Goal: Book appointment/travel/reservation

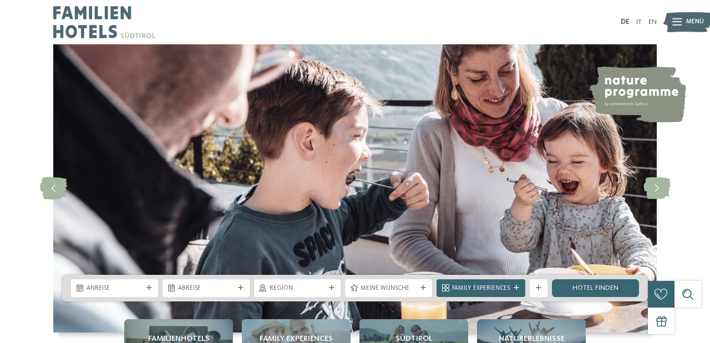
click at [650, 21] on link "EN" at bounding box center [653, 21] width 8 height 7
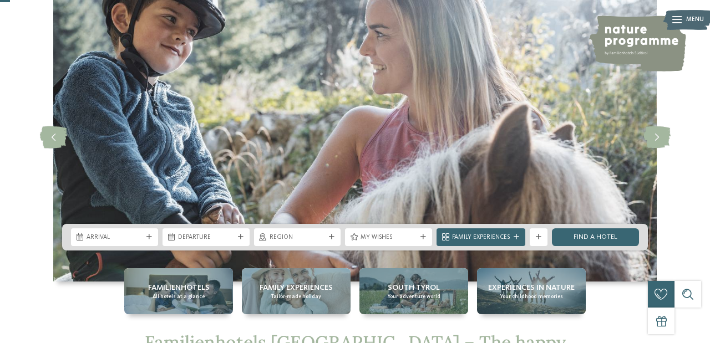
scroll to position [55, 0]
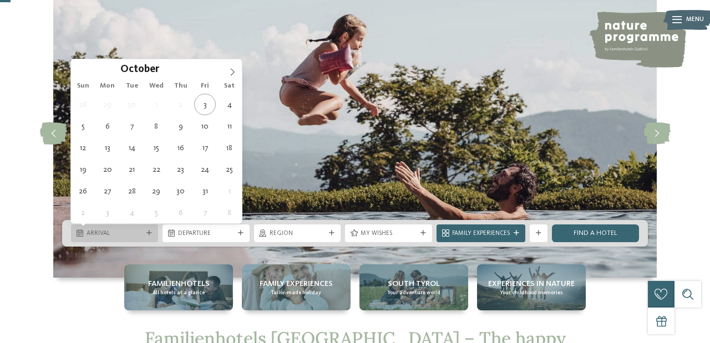
click at [140, 235] on span "Arrival" at bounding box center [115, 234] width 56 height 9
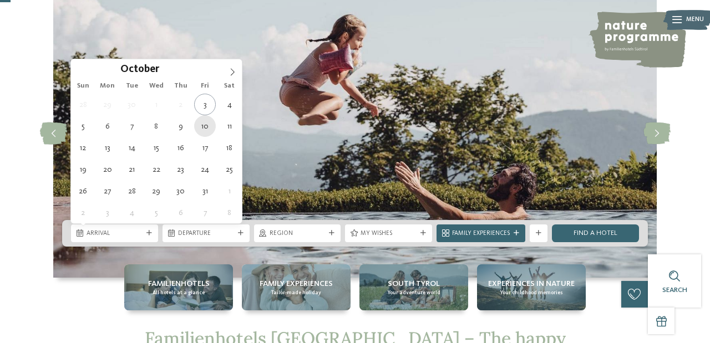
type div "10.10.2025"
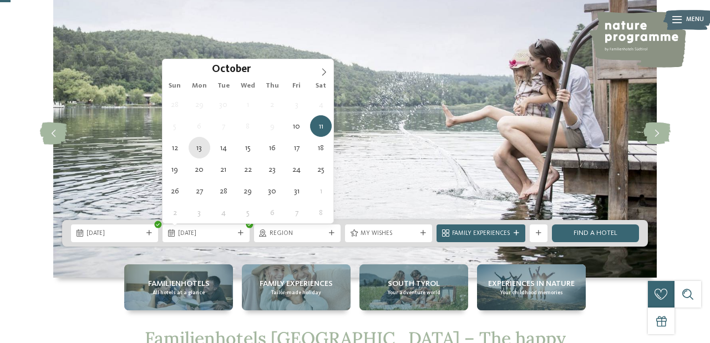
type div "13.10.2025"
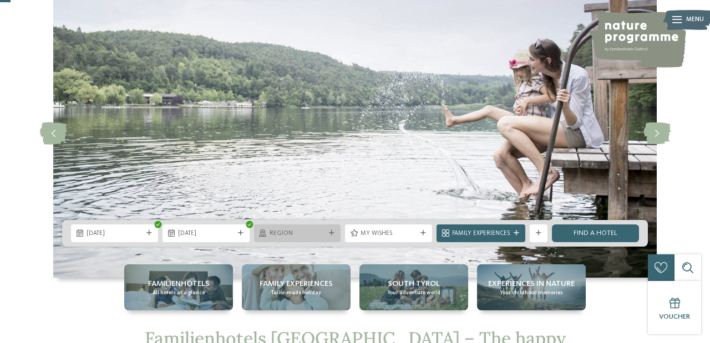
click at [297, 232] on span "Region" at bounding box center [298, 234] width 56 height 9
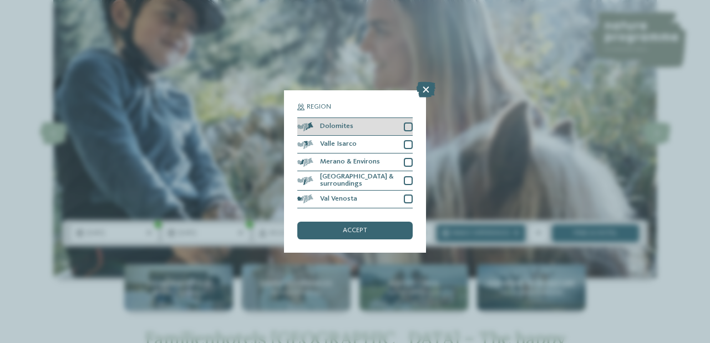
click at [403, 126] on div "Dolomites" at bounding box center [354, 127] width 115 height 18
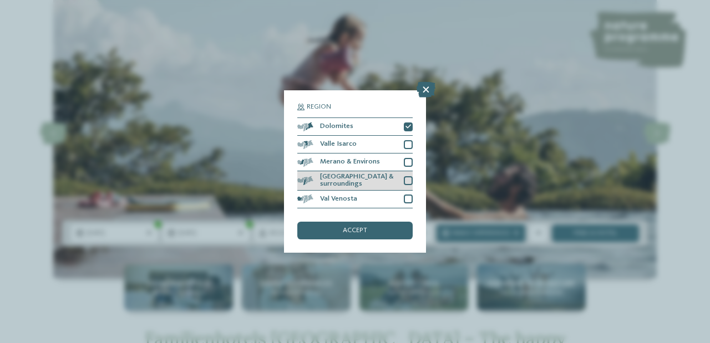
click at [406, 181] on div at bounding box center [408, 180] width 9 height 9
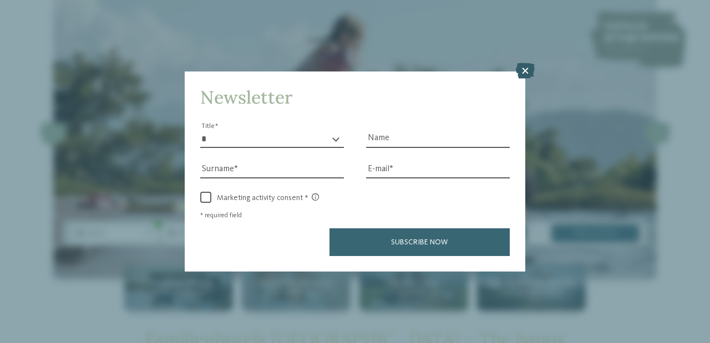
click at [525, 69] on icon at bounding box center [525, 71] width 19 height 16
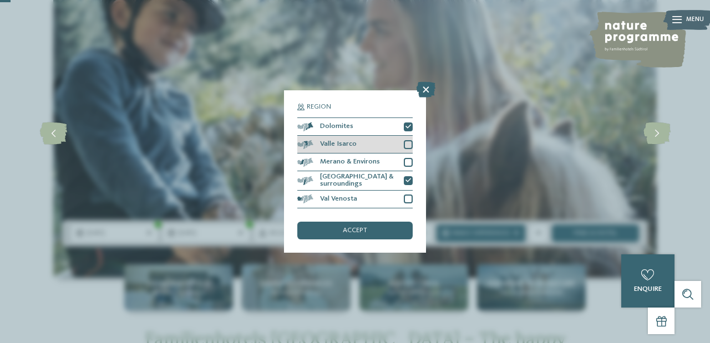
click at [411, 146] on div at bounding box center [408, 144] width 9 height 9
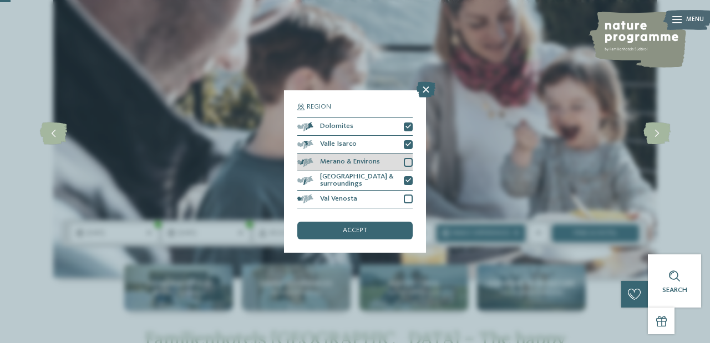
click at [409, 166] on div at bounding box center [408, 162] width 9 height 9
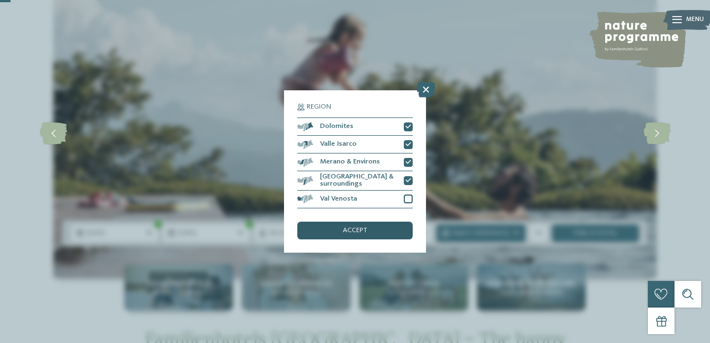
click at [383, 231] on div "accept" at bounding box center [354, 231] width 115 height 18
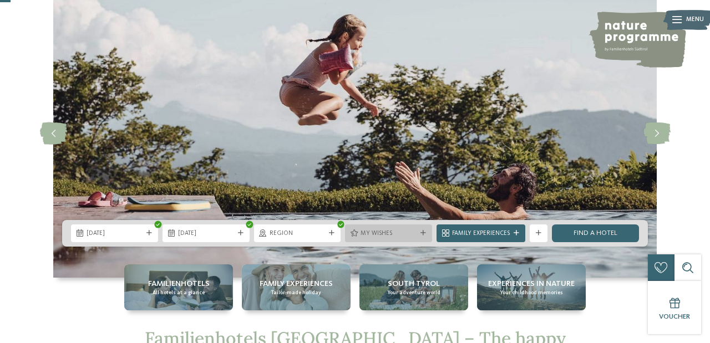
click at [390, 227] on div "My wishes" at bounding box center [388, 234] width 87 height 18
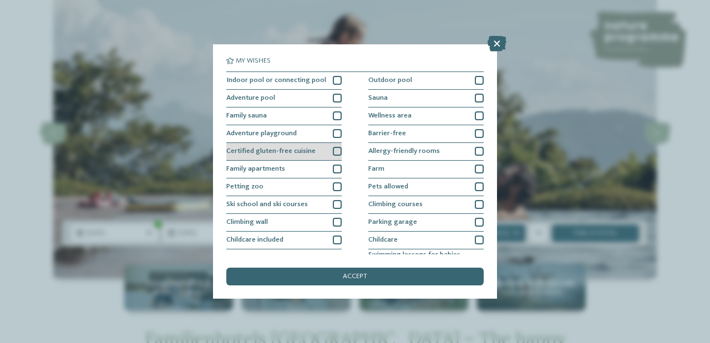
scroll to position [120, 0]
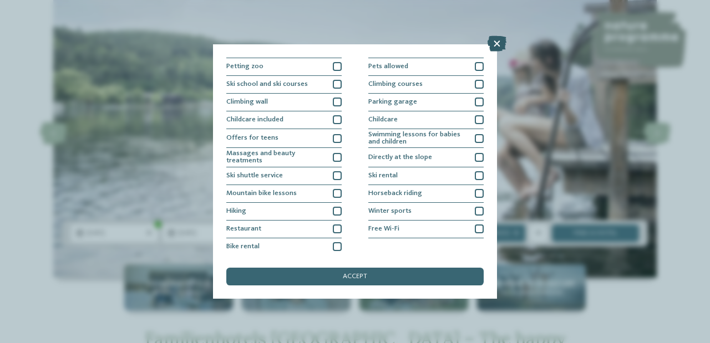
click at [496, 40] on icon at bounding box center [497, 44] width 19 height 16
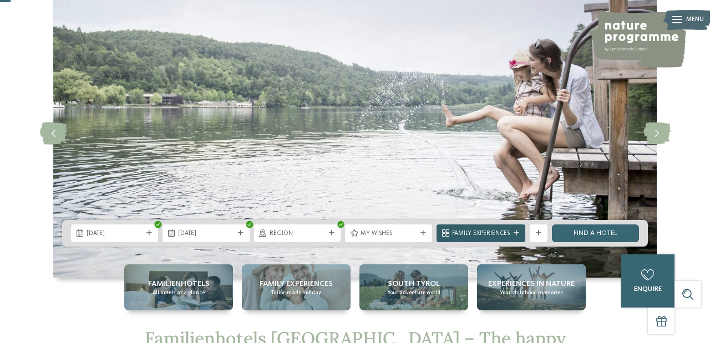
click at [519, 238] on div "Family Experiences" at bounding box center [481, 234] width 89 height 18
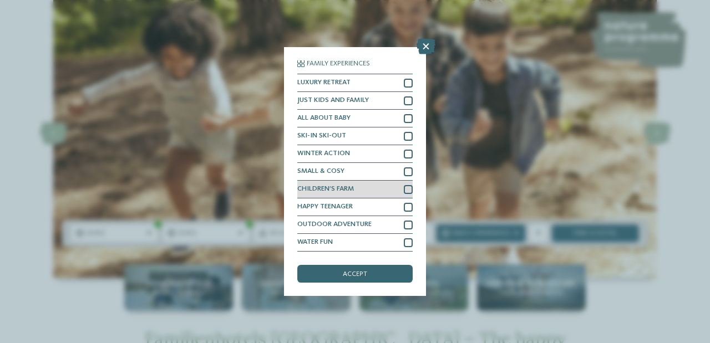
click at [336, 189] on span "CHILDREN’S FARM" at bounding box center [325, 189] width 57 height 7
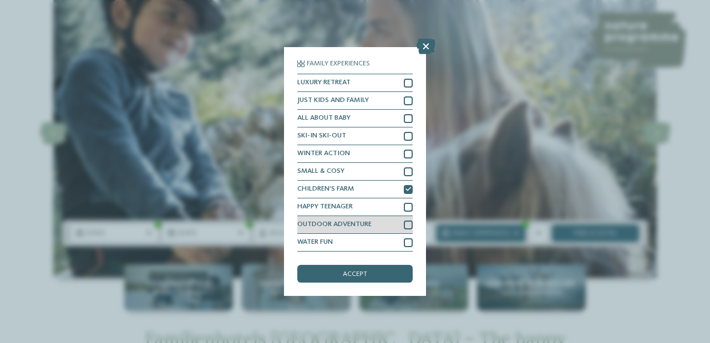
click at [338, 221] on div "OUTDOOR ADVENTURE" at bounding box center [354, 225] width 115 height 18
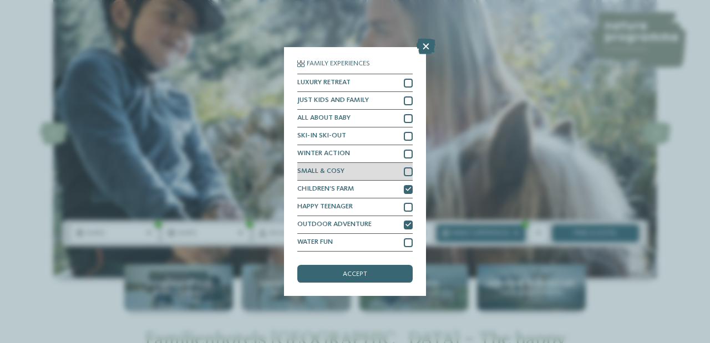
click at [340, 168] on span "SMALL & COSY" at bounding box center [320, 171] width 47 height 7
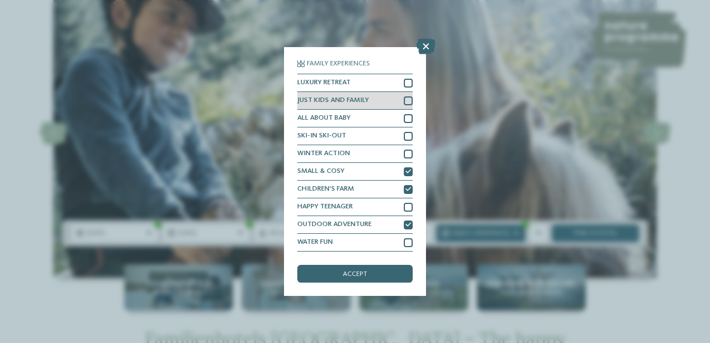
click at [355, 98] on span "JUST KIDS AND FAMILY" at bounding box center [333, 100] width 72 height 7
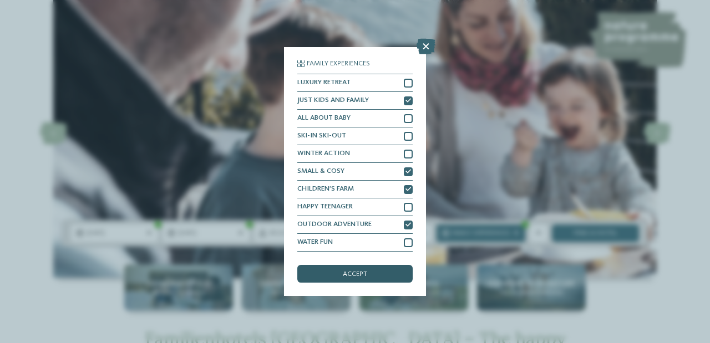
click at [362, 271] on span "accept" at bounding box center [355, 274] width 24 height 7
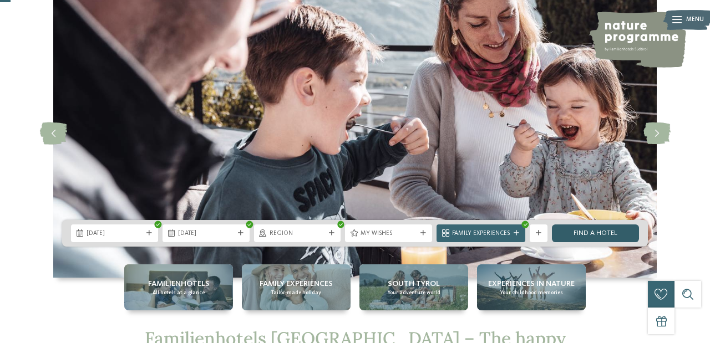
click at [606, 232] on link "Find a hotel" at bounding box center [595, 234] width 87 height 18
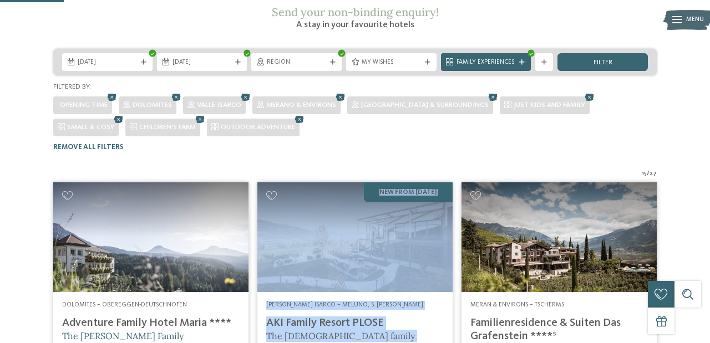
scroll to position [172, 0]
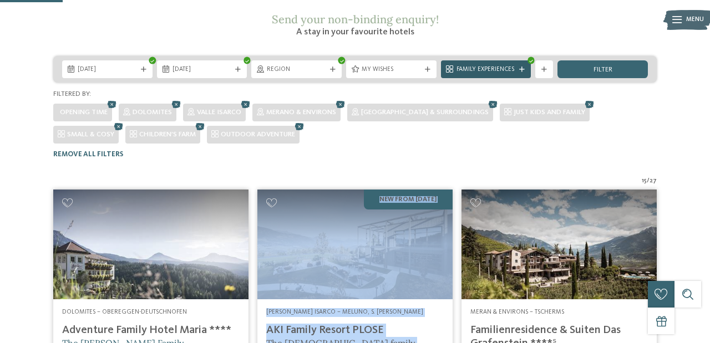
click at [509, 65] on div "Family Experiences" at bounding box center [486, 69] width 64 height 9
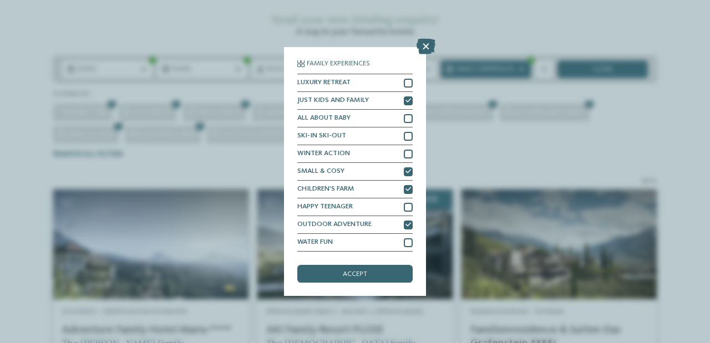
click at [683, 108] on div "Family Experiences LUXURY RETREAT JUST KIDS AND FAMILY" at bounding box center [355, 171] width 710 height 343
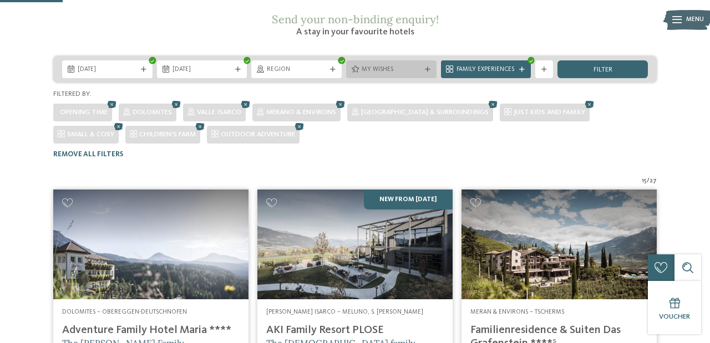
click at [398, 60] on div "My wishes" at bounding box center [391, 69] width 90 height 18
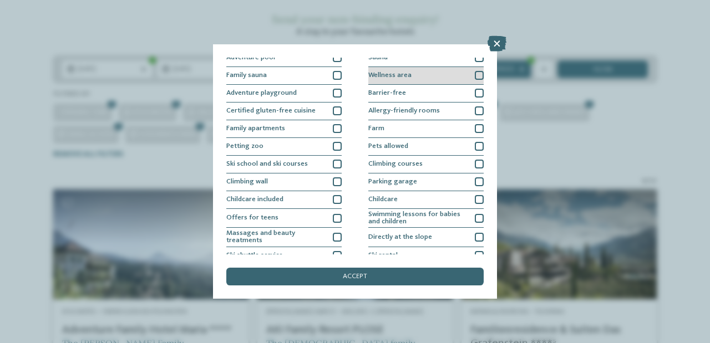
scroll to position [48, 0]
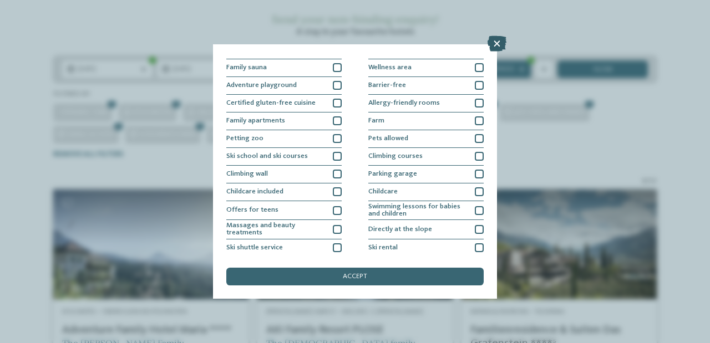
click at [497, 43] on icon at bounding box center [497, 44] width 19 height 16
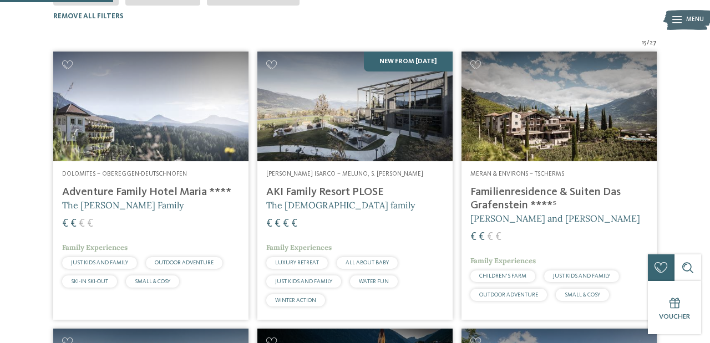
scroll to position [312, 0]
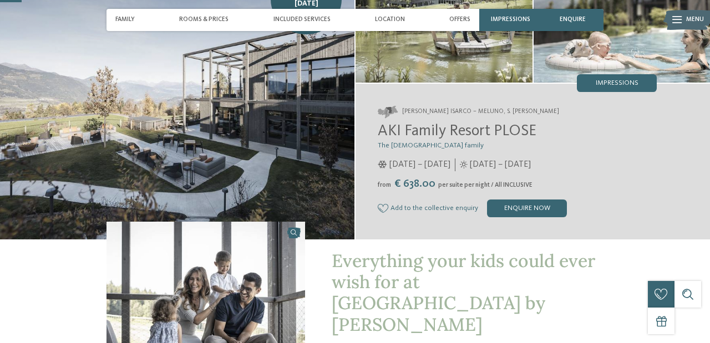
scroll to position [95, 0]
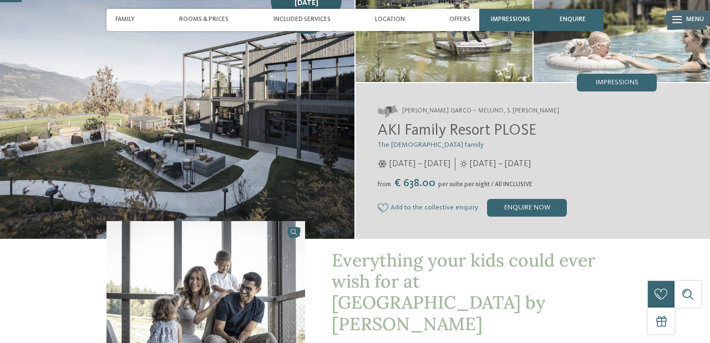
click at [501, 185] on span "per suite per night / All INCLUSIVE" at bounding box center [485, 184] width 94 height 7
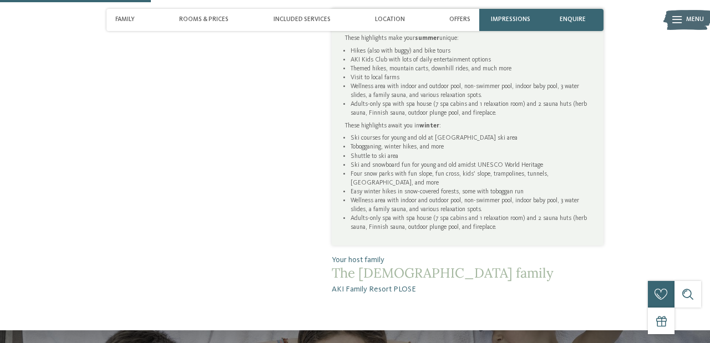
scroll to position [354, 0]
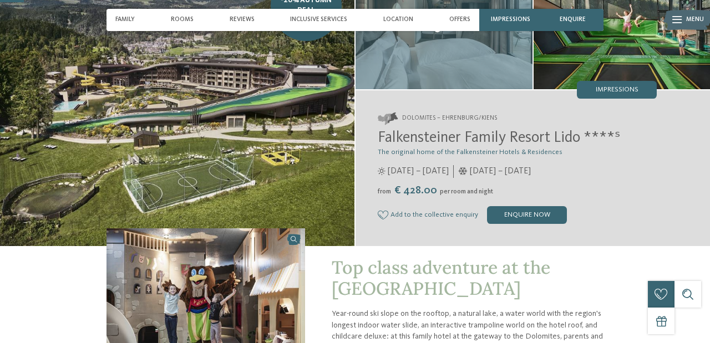
scroll to position [127, 0]
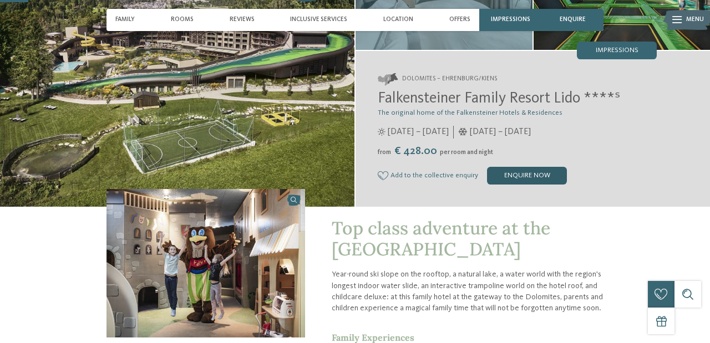
click at [503, 176] on div "enquire now" at bounding box center [527, 176] width 80 height 18
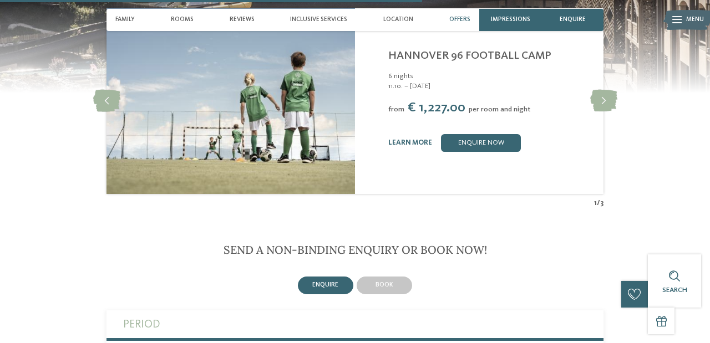
scroll to position [2009, 0]
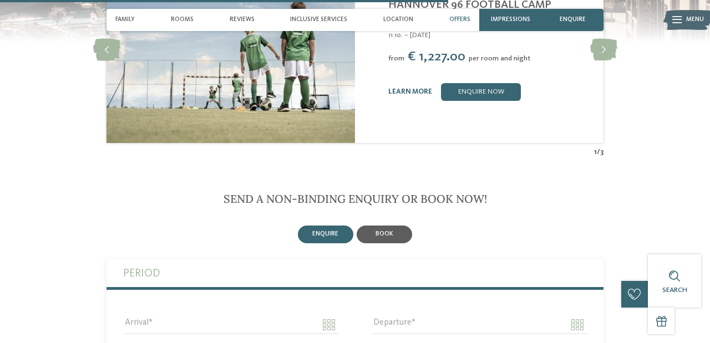
click at [393, 240] on div "book" at bounding box center [384, 235] width 55 height 18
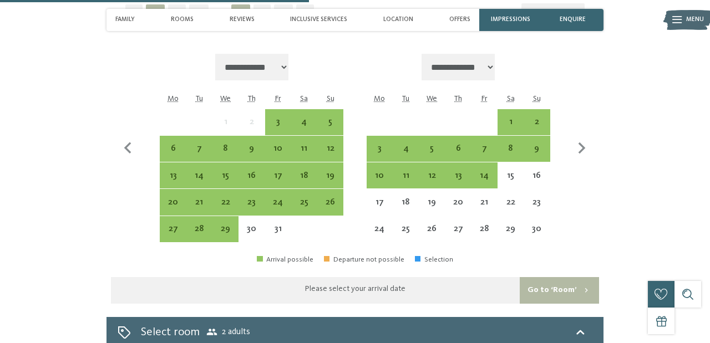
scroll to position [2354, 0]
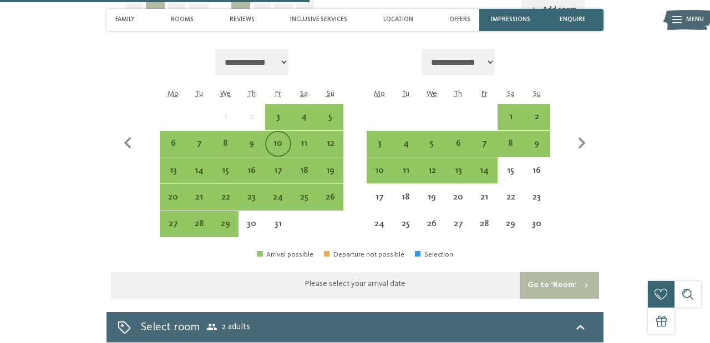
click at [273, 155] on div "10" at bounding box center [278, 151] width 24 height 24
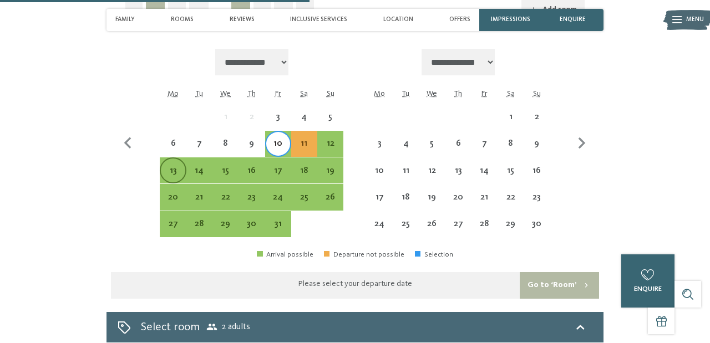
click at [170, 181] on div "13" at bounding box center [173, 178] width 24 height 24
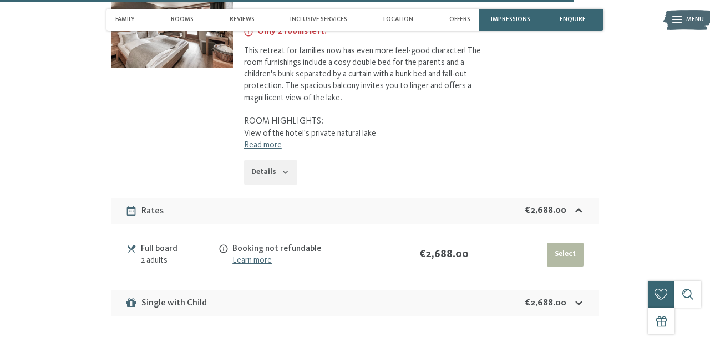
scroll to position [2833, 0]
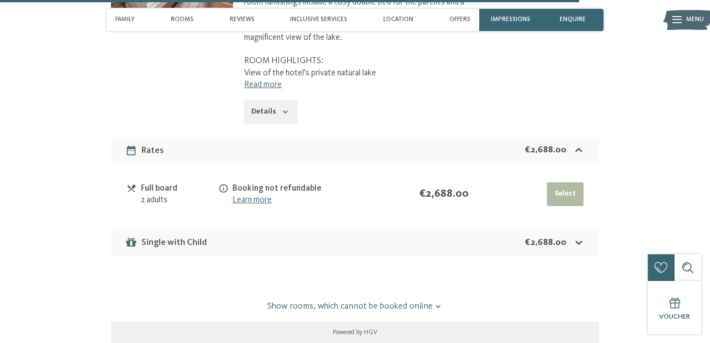
click at [579, 249] on icon at bounding box center [579, 243] width 12 height 12
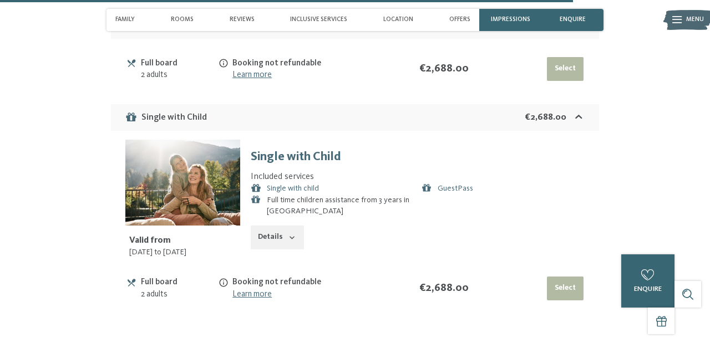
scroll to position [2931, 0]
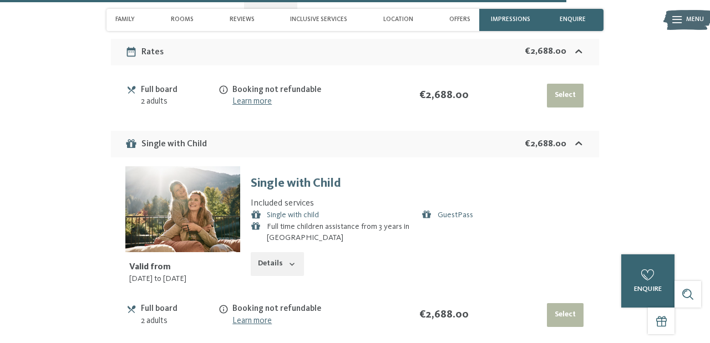
click at [569, 151] on div "€2,688.00" at bounding box center [555, 144] width 60 height 13
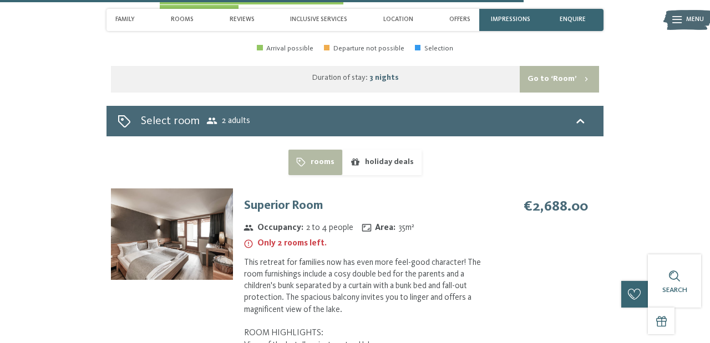
scroll to position [2561, 0]
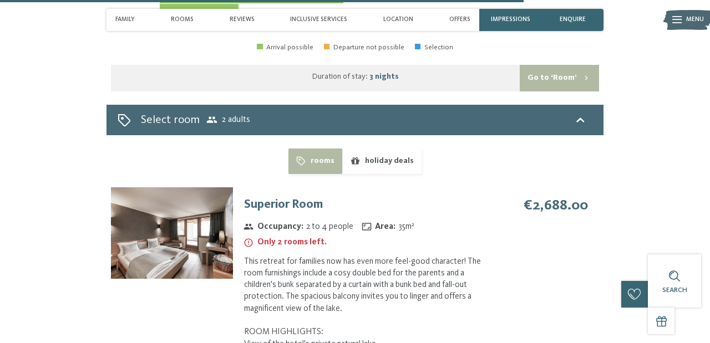
click at [376, 174] on button "holiday deals" at bounding box center [381, 162] width 79 height 26
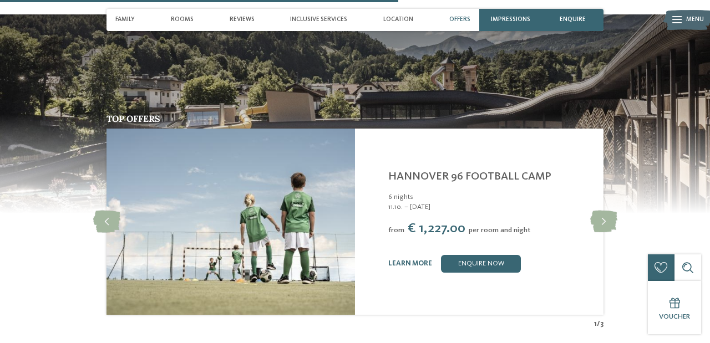
scroll to position [1838, 0]
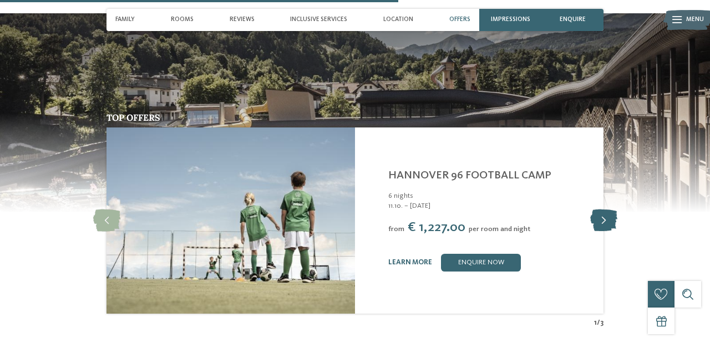
click at [612, 232] on icon at bounding box center [603, 221] width 27 height 22
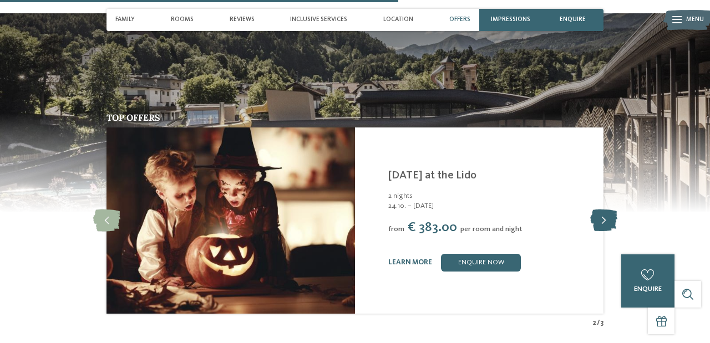
click at [612, 232] on icon at bounding box center [603, 221] width 27 height 22
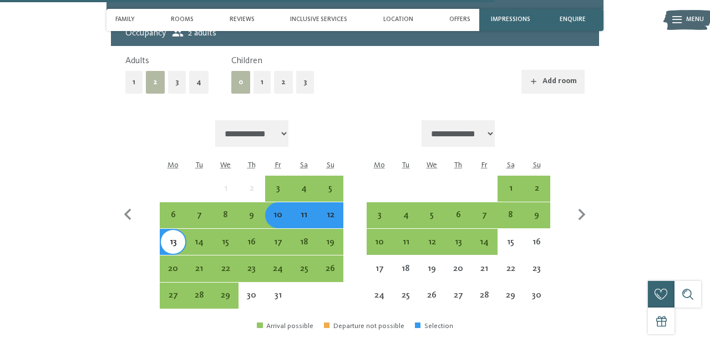
scroll to position [2284, 0]
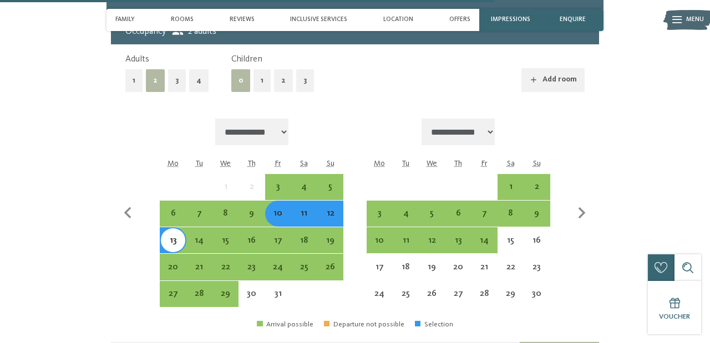
click at [282, 92] on button "2" at bounding box center [283, 80] width 19 height 23
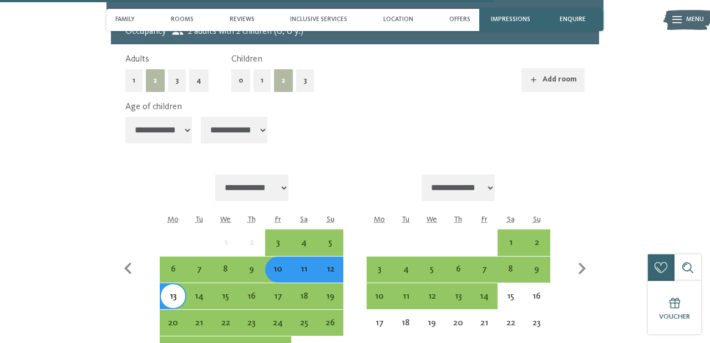
click at [192, 144] on select "**********" at bounding box center [158, 130] width 67 height 27
select select "*"
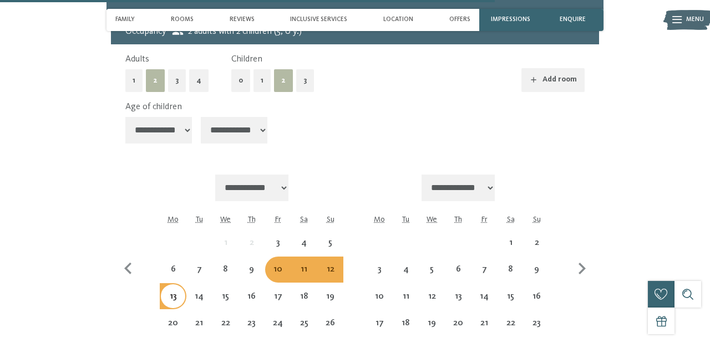
click at [225, 143] on select "**********" at bounding box center [234, 130] width 67 height 27
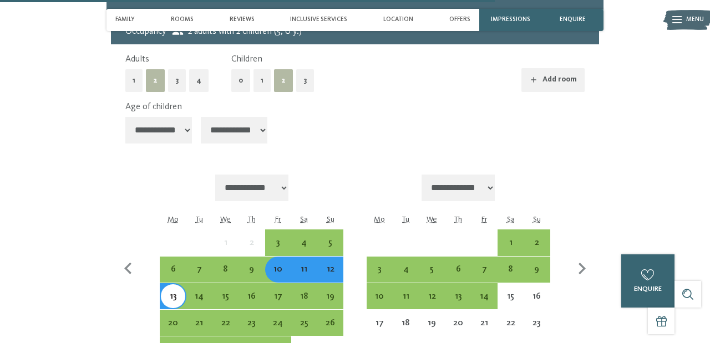
select select "*"
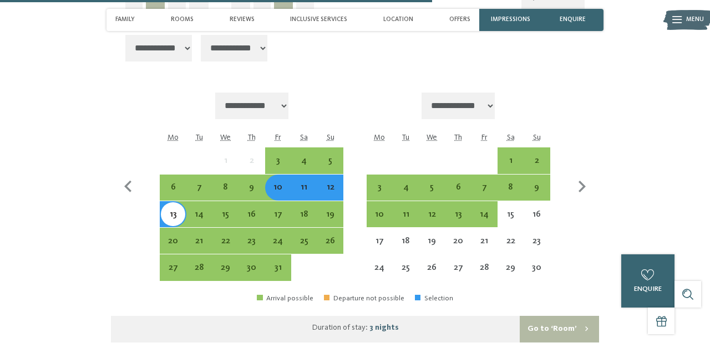
scroll to position [2533, 0]
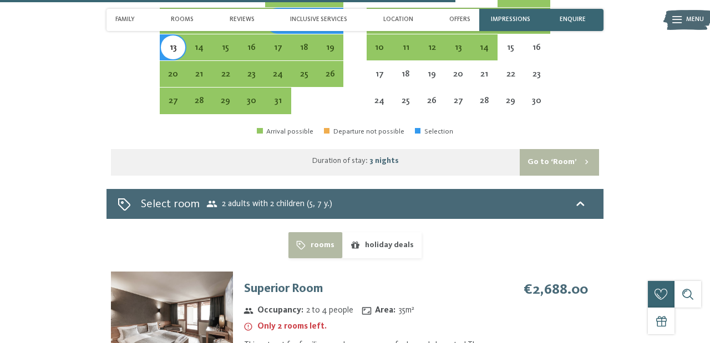
click at [574, 170] on button "Go to ‘Room’" at bounding box center [559, 162] width 79 height 27
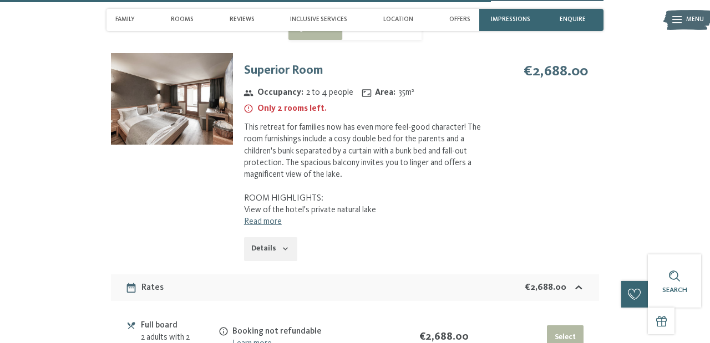
scroll to position [2455, 0]
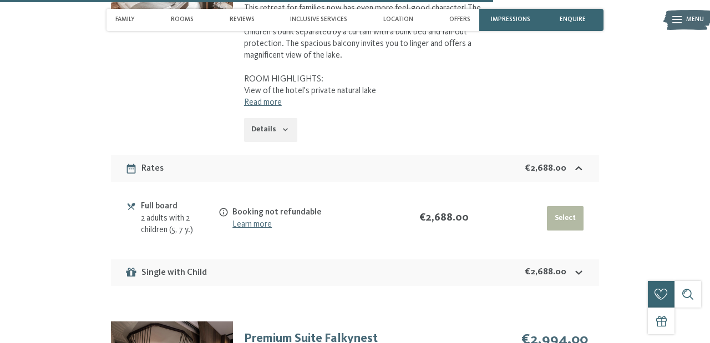
click at [363, 216] on td "Booking not refundable Learn more" at bounding box center [309, 218] width 181 height 39
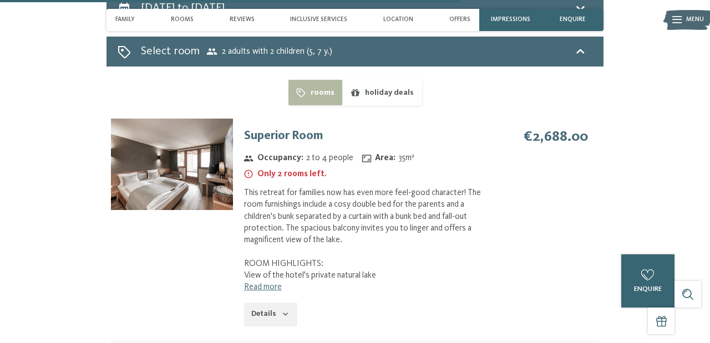
scroll to position [2313, 0]
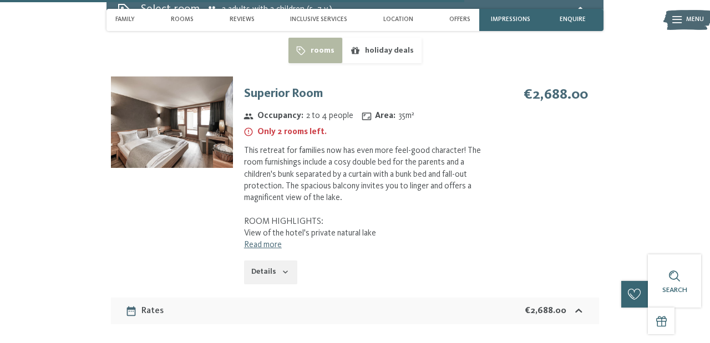
click at [368, 63] on button "holiday deals" at bounding box center [381, 51] width 79 height 26
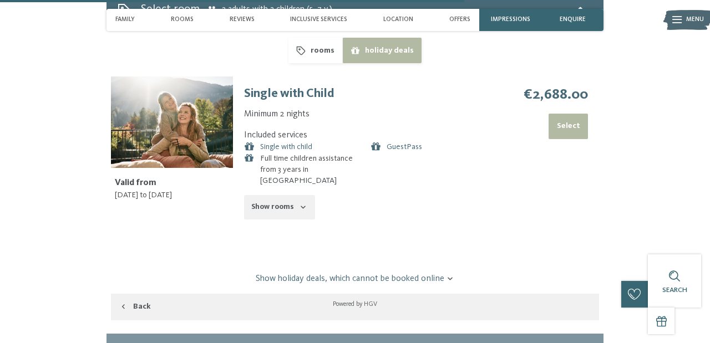
click at [330, 62] on button "rooms" at bounding box center [315, 51] width 54 height 26
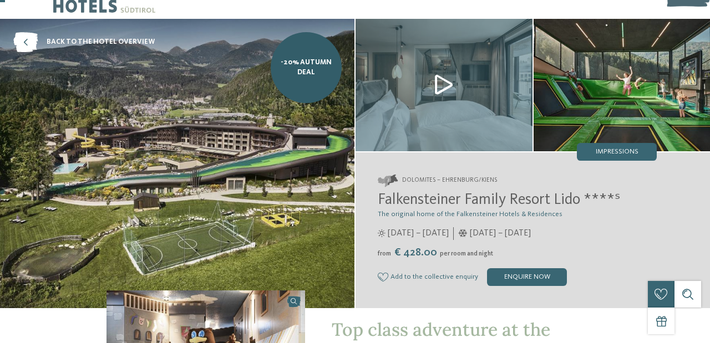
scroll to position [11, 0]
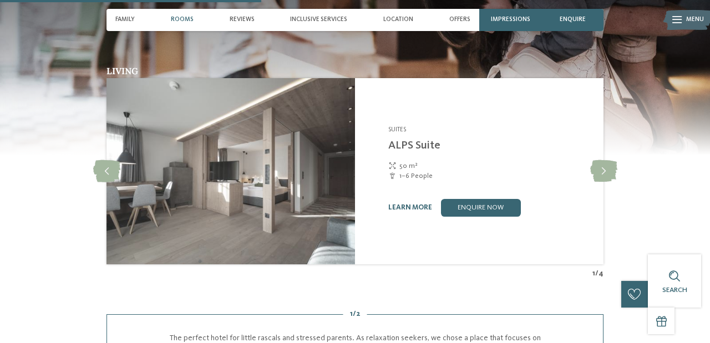
scroll to position [1299, 0]
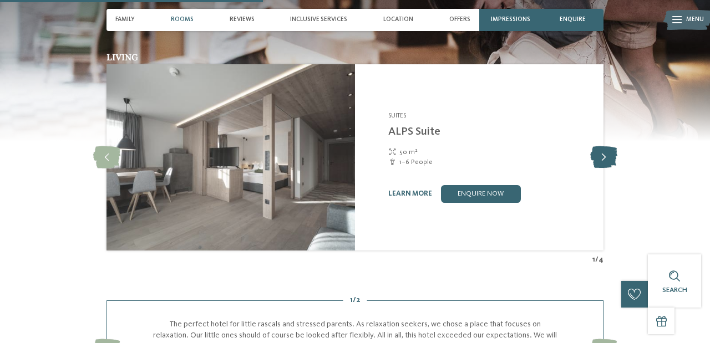
click at [600, 146] on icon at bounding box center [603, 157] width 27 height 22
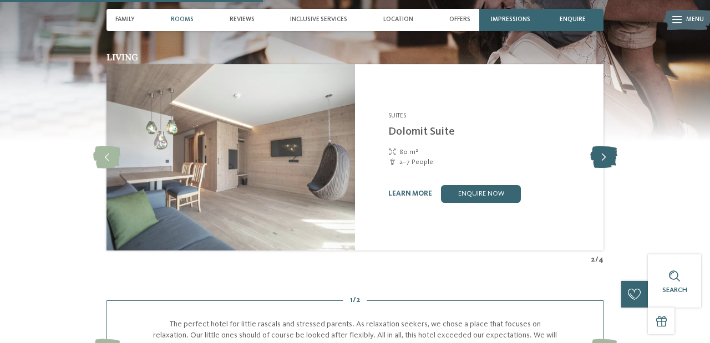
click at [600, 146] on icon at bounding box center [603, 157] width 27 height 22
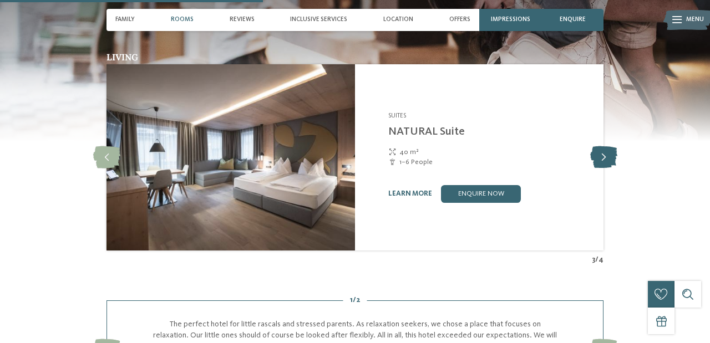
click at [600, 146] on icon at bounding box center [603, 157] width 27 height 22
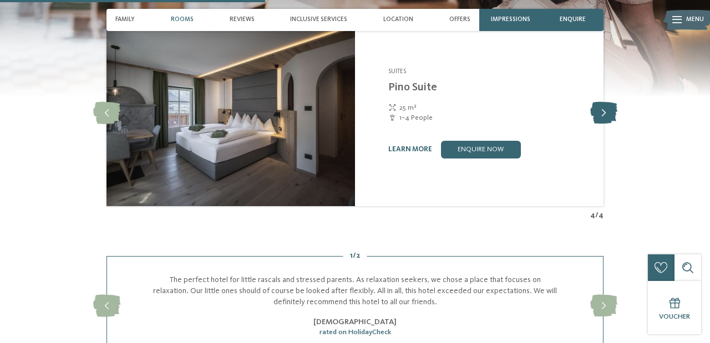
scroll to position [1299, 0]
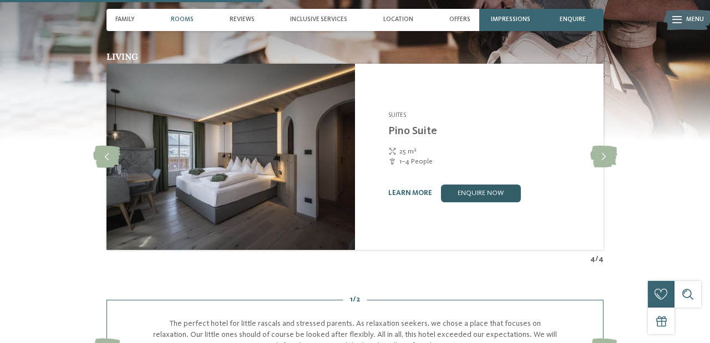
click at [487, 185] on link "enquire now" at bounding box center [481, 194] width 80 height 18
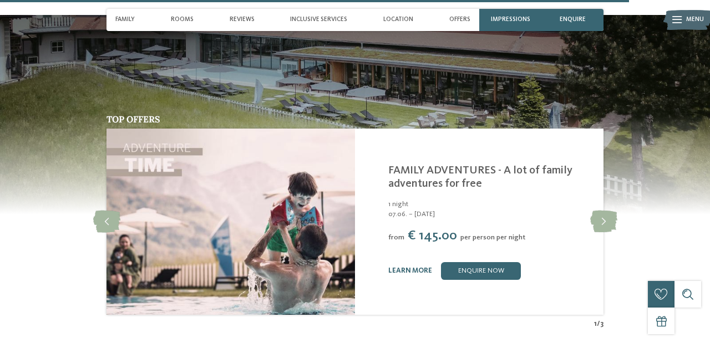
scroll to position [2510, 0]
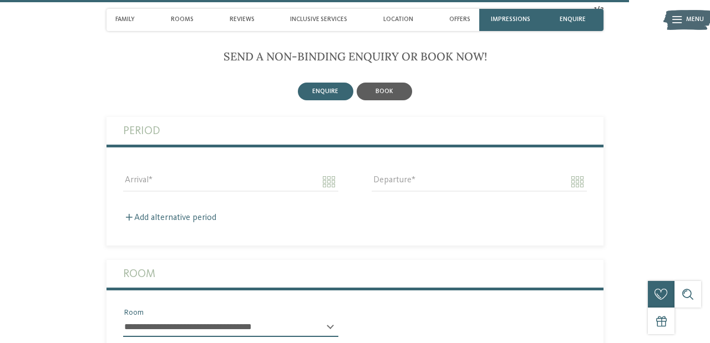
click at [386, 83] on div "book" at bounding box center [384, 92] width 55 height 18
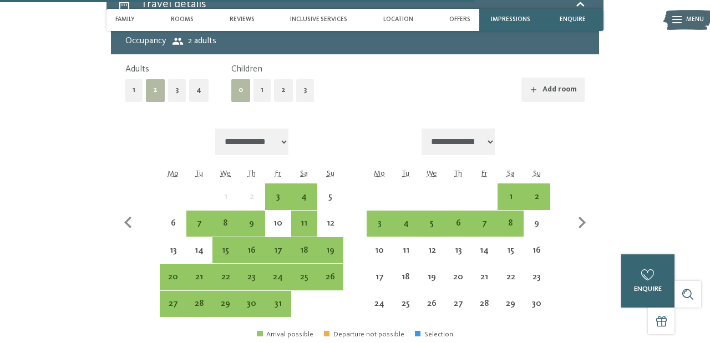
scroll to position [2647, 0]
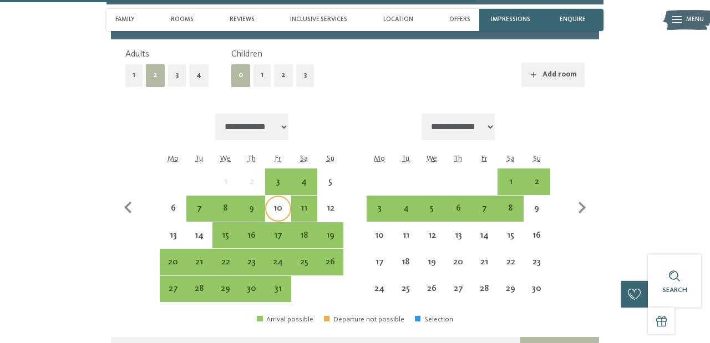
click at [276, 204] on div "10" at bounding box center [278, 216] width 24 height 24
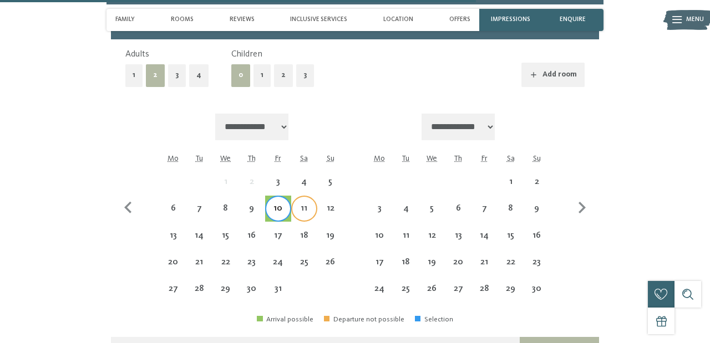
click at [299, 204] on div "11" at bounding box center [304, 216] width 24 height 24
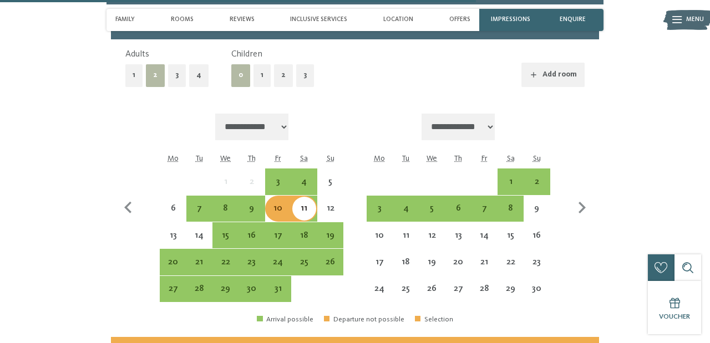
click at [308, 204] on div "11" at bounding box center [304, 216] width 24 height 24
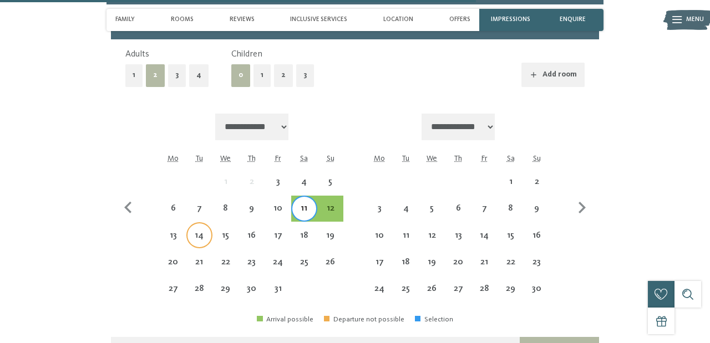
click at [200, 231] on div "14" at bounding box center [200, 243] width 24 height 24
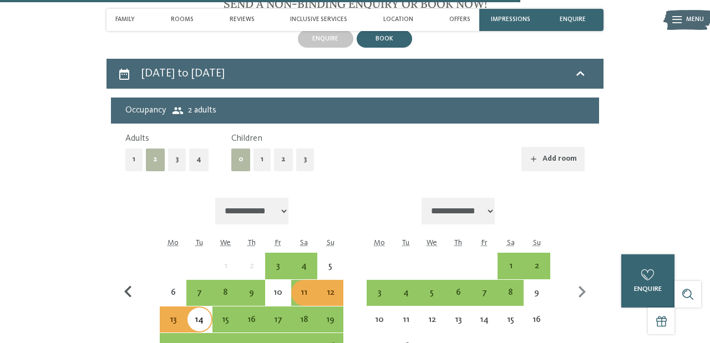
scroll to position [2564, 0]
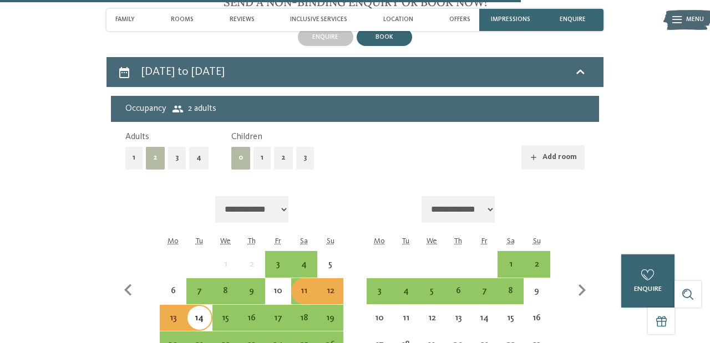
click at [280, 147] on button "2" at bounding box center [283, 158] width 19 height 23
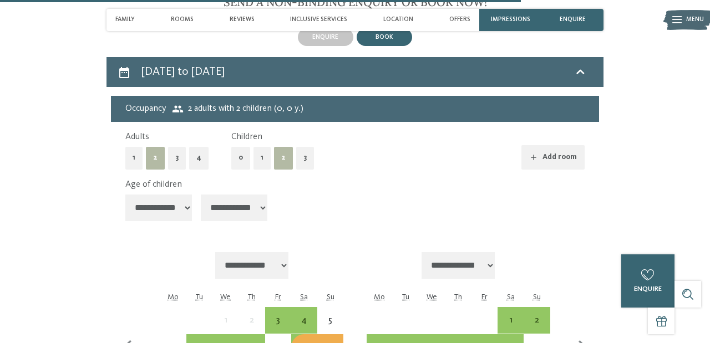
click at [225, 195] on select "**********" at bounding box center [234, 208] width 67 height 27
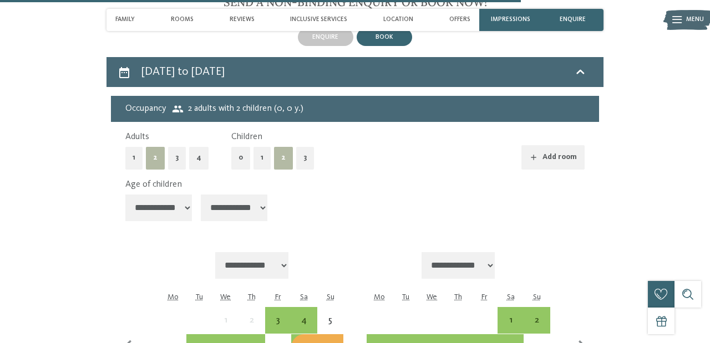
select select "*"
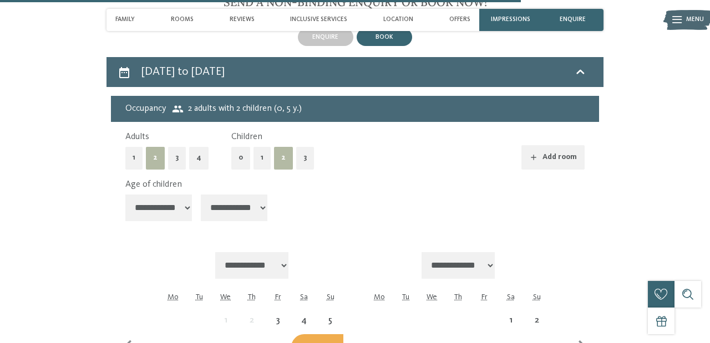
click at [174, 195] on select "**********" at bounding box center [158, 208] width 67 height 27
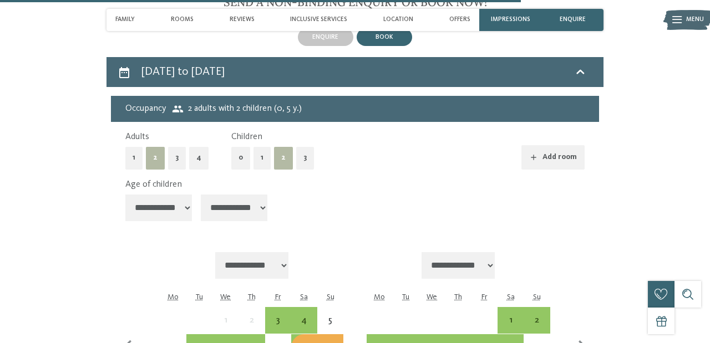
select select "*"
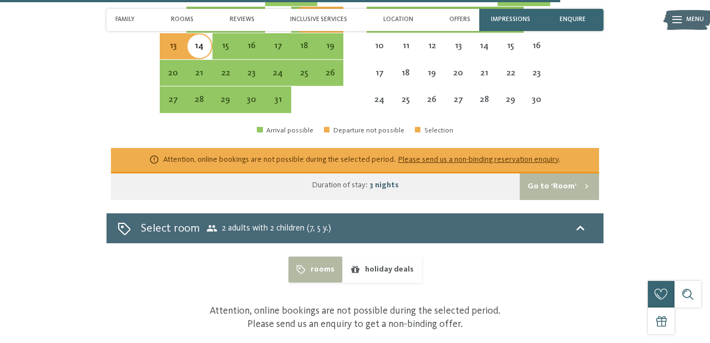
scroll to position [2760, 0]
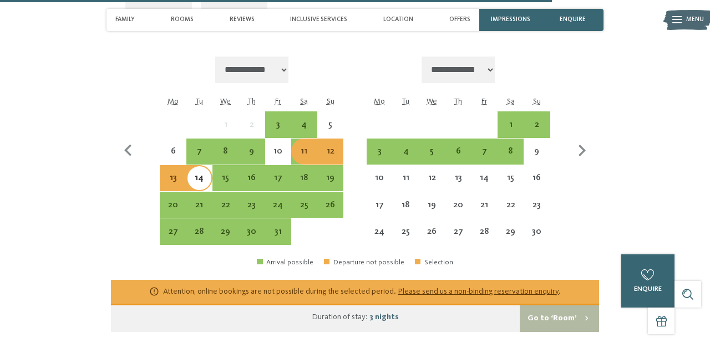
click at [310, 147] on div "11" at bounding box center [304, 159] width 24 height 24
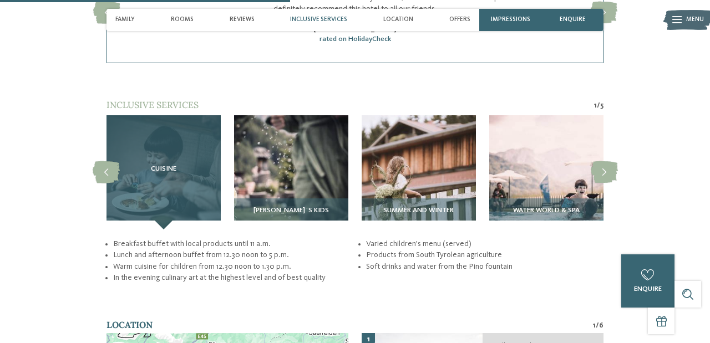
scroll to position [1638, 0]
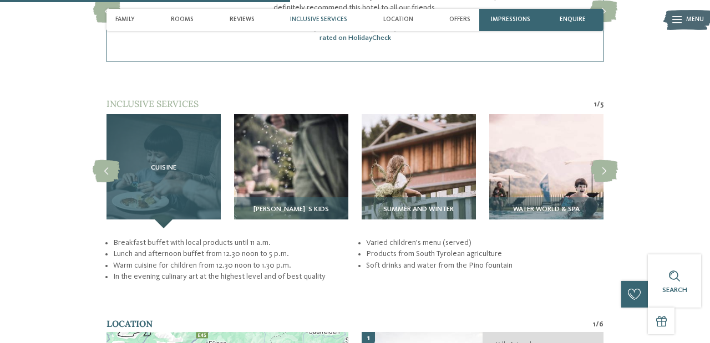
click at [183, 164] on h3 "Cuisine" at bounding box center [163, 168] width 79 height 8
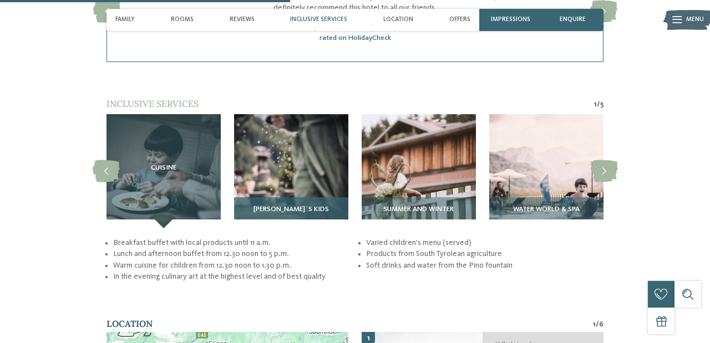
click at [297, 161] on img at bounding box center [291, 171] width 114 height 114
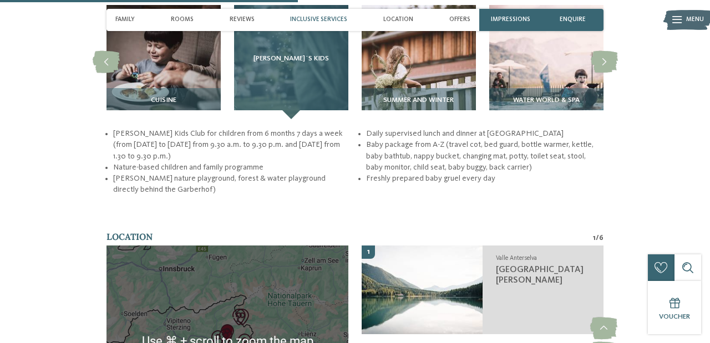
scroll to position [1660, 0]
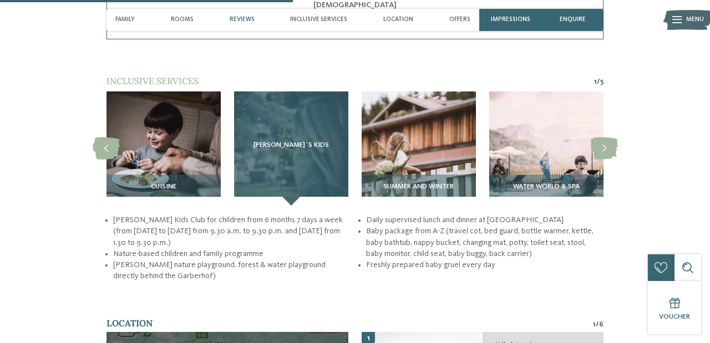
click at [288, 141] on span "Pino´s Kids" at bounding box center [291, 145] width 75 height 8
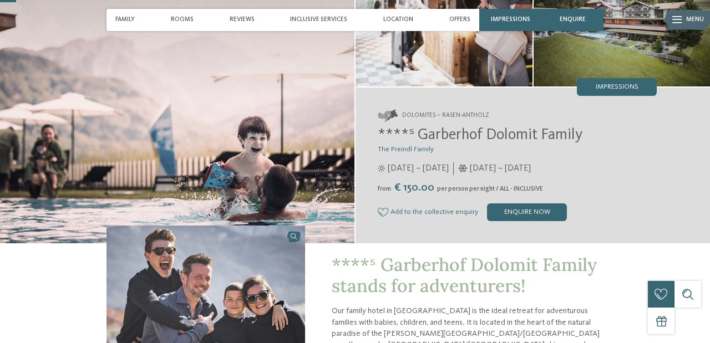
scroll to position [93, 0]
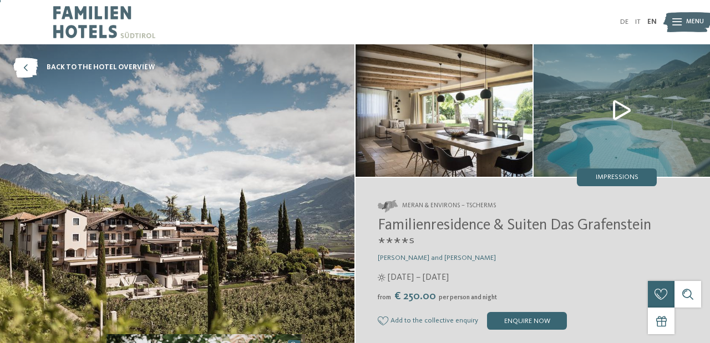
scroll to position [74, 0]
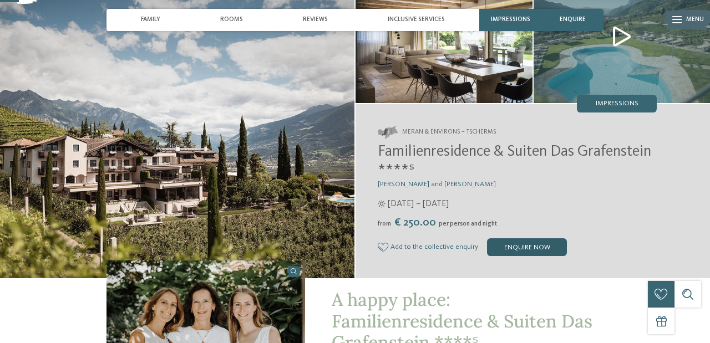
click at [510, 249] on div "enquire now" at bounding box center [527, 248] width 80 height 18
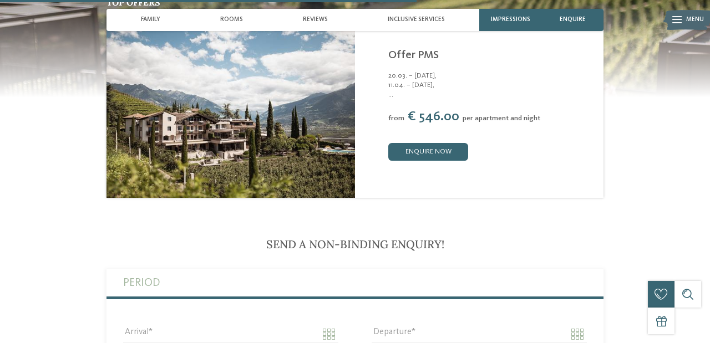
scroll to position [1652, 0]
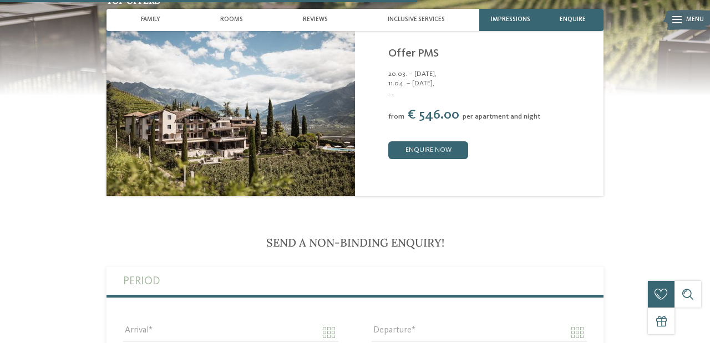
click at [429, 109] on span "€ 546.00" at bounding box center [434, 115] width 52 height 13
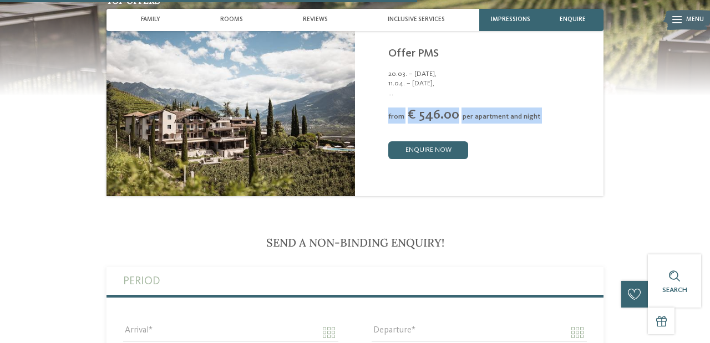
click at [448, 109] on span "€ 546.00" at bounding box center [434, 115] width 52 height 13
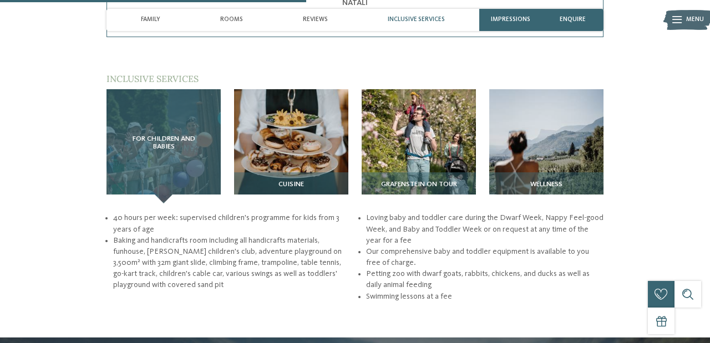
scroll to position [1230, 0]
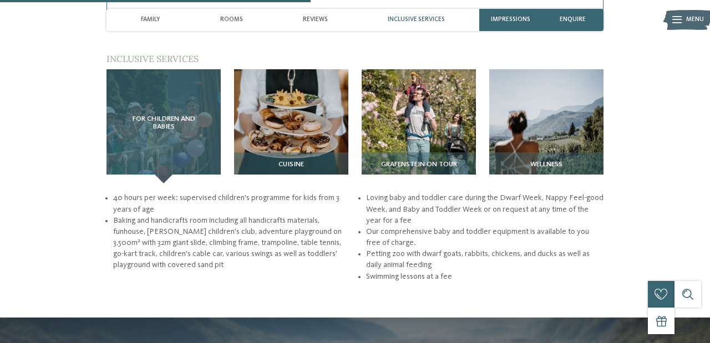
click at [219, 215] on li "Baking and handicrafts room including all handicrafts materials, funhouse, [PER…" at bounding box center [231, 243] width 237 height 56
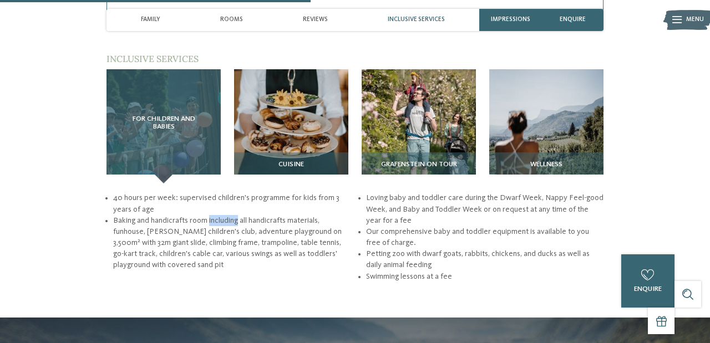
click at [219, 215] on li "Baking and handicrafts room including all handicrafts materials, funhouse, [PER…" at bounding box center [231, 243] width 237 height 56
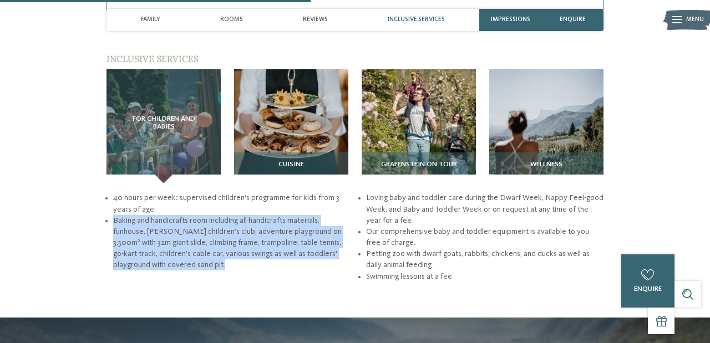
click at [227, 236] on li "Baking and handicrafts room including all handicrafts materials, funhouse, [PER…" at bounding box center [231, 243] width 237 height 56
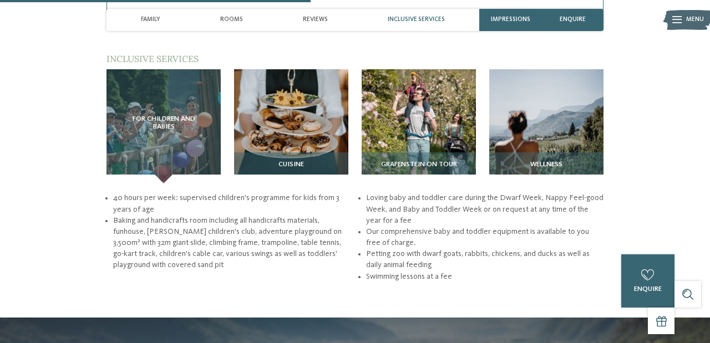
click at [227, 236] on li "Baking and handicrafts room including all handicrafts materials, funhouse, [PER…" at bounding box center [231, 243] width 237 height 56
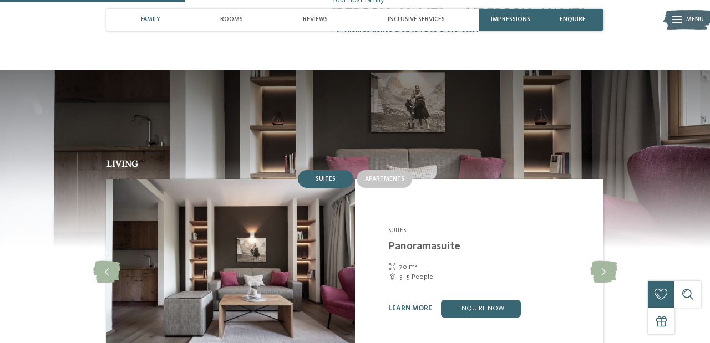
scroll to position [733, 0]
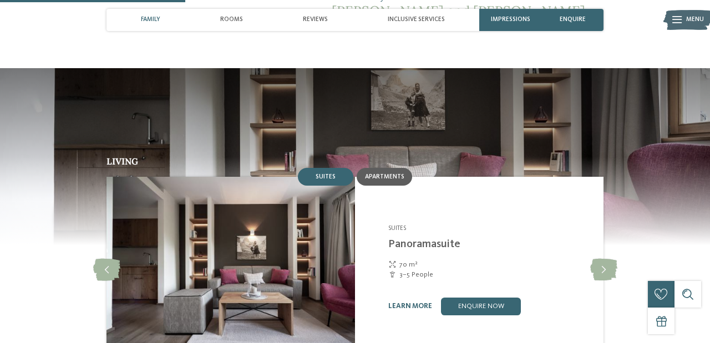
click at [380, 168] on div "Apartments" at bounding box center [384, 177] width 55 height 18
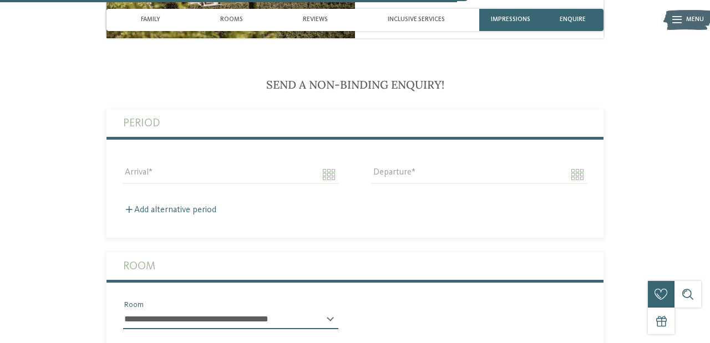
scroll to position [1809, 0]
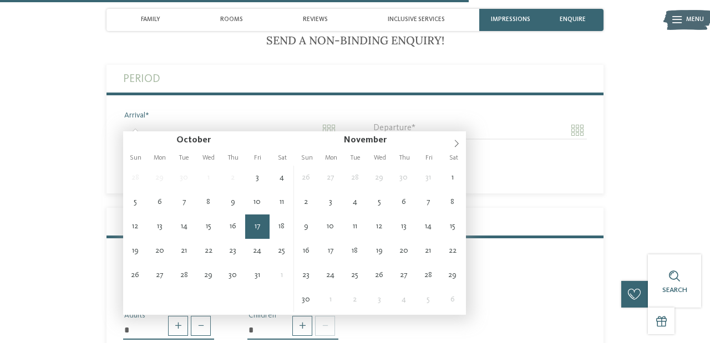
scroll to position [1855, 0]
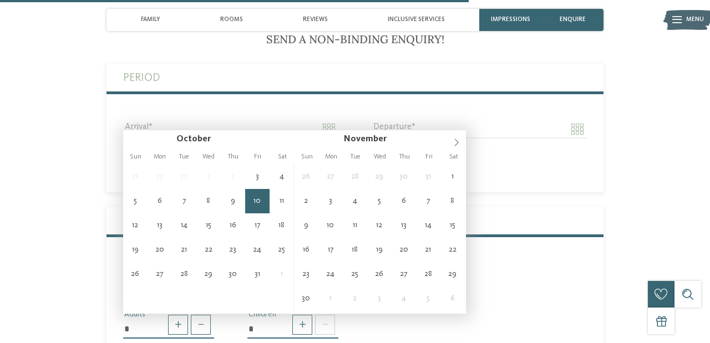
type input "**********"
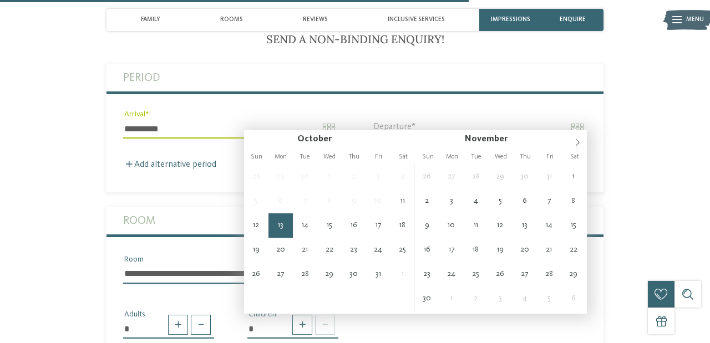
type input "**********"
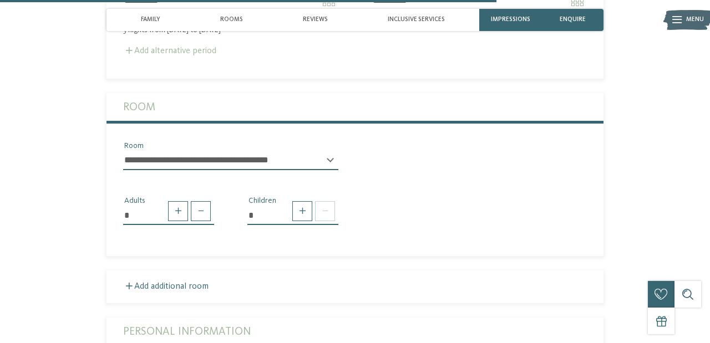
scroll to position [1998, 0]
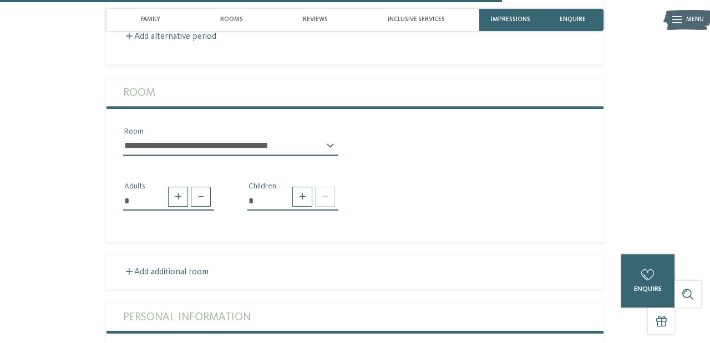
click at [209, 137] on select "**********" at bounding box center [230, 146] width 215 height 19
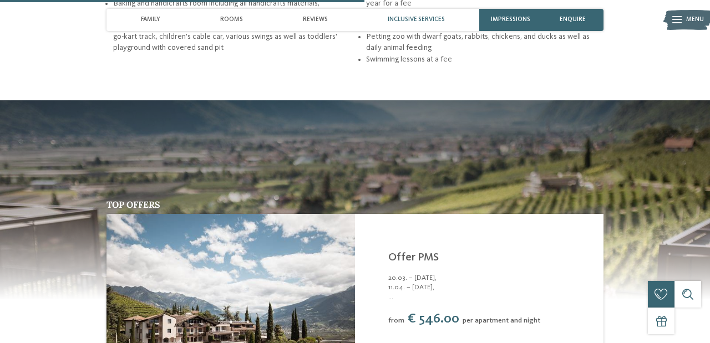
scroll to position [1451, 0]
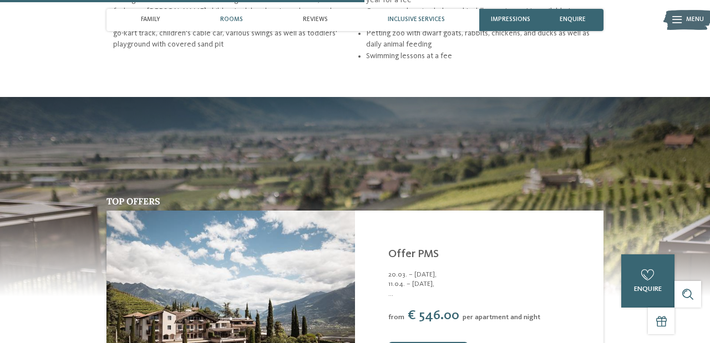
click at [231, 20] on span "Rooms" at bounding box center [231, 19] width 23 height 7
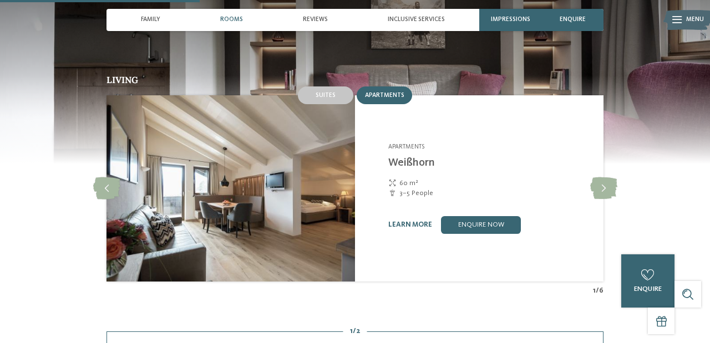
scroll to position [817, 0]
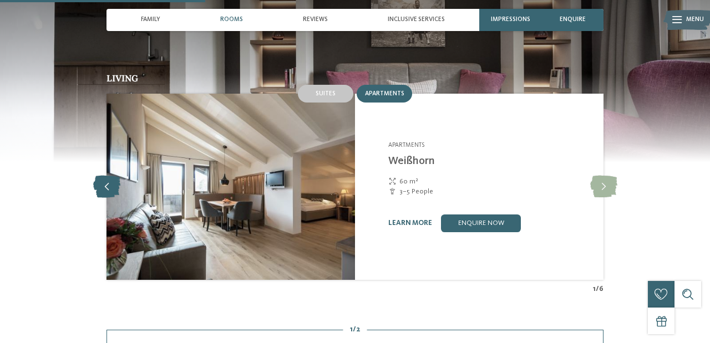
click at [105, 178] on icon at bounding box center [106, 187] width 27 height 22
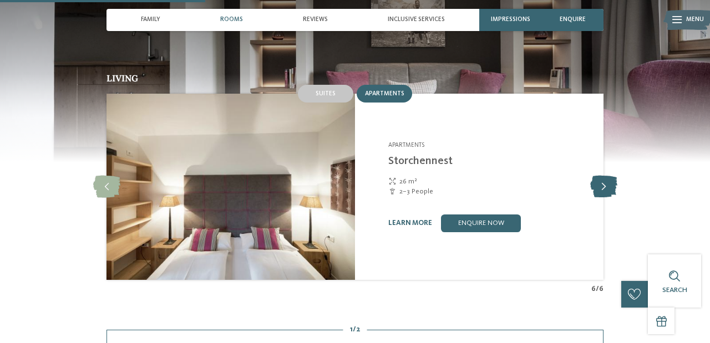
click at [596, 179] on icon at bounding box center [603, 187] width 27 height 22
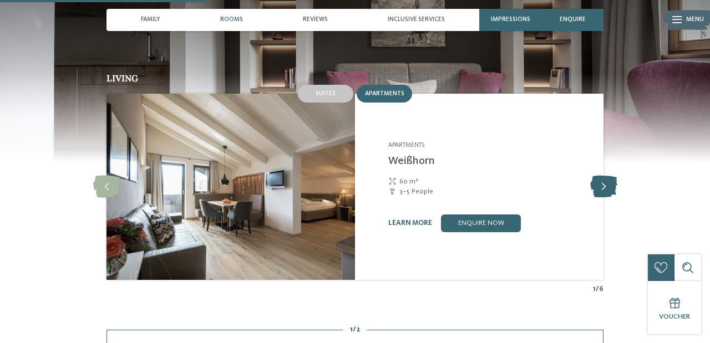
click at [596, 179] on icon at bounding box center [603, 187] width 27 height 22
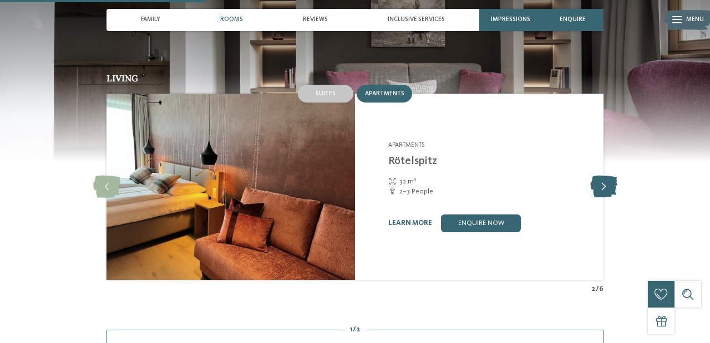
click at [596, 179] on icon at bounding box center [603, 187] width 27 height 22
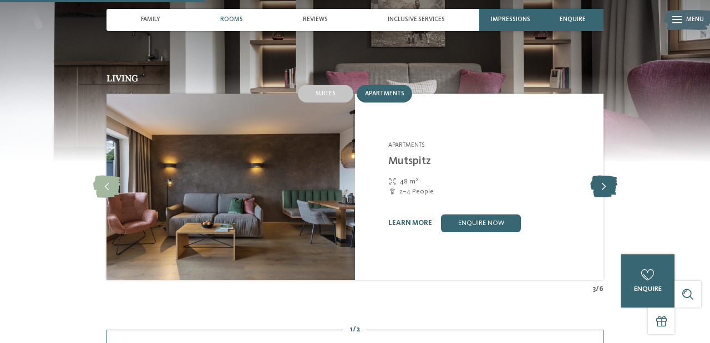
click at [596, 179] on icon at bounding box center [603, 187] width 27 height 22
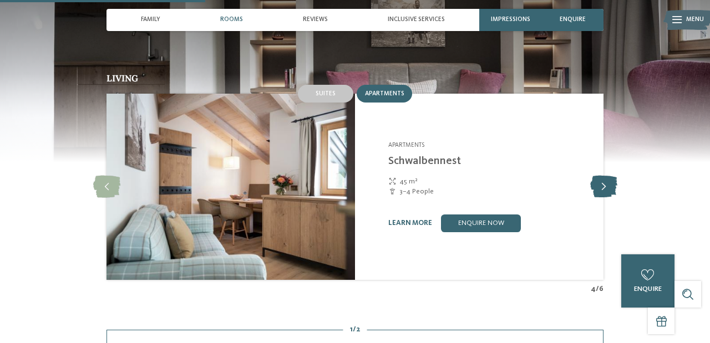
click at [596, 179] on icon at bounding box center [603, 187] width 27 height 22
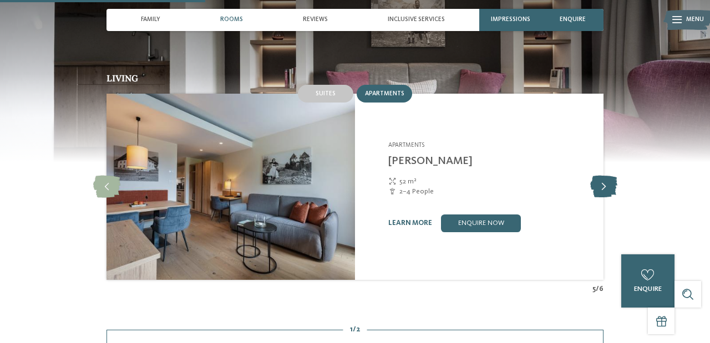
click at [596, 179] on icon at bounding box center [603, 187] width 27 height 22
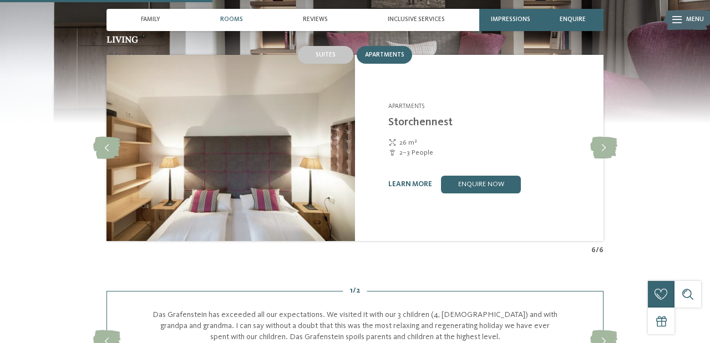
scroll to position [844, 0]
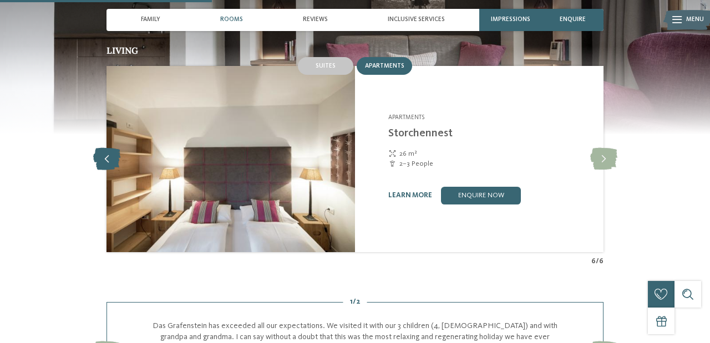
click at [104, 153] on icon at bounding box center [106, 159] width 27 height 22
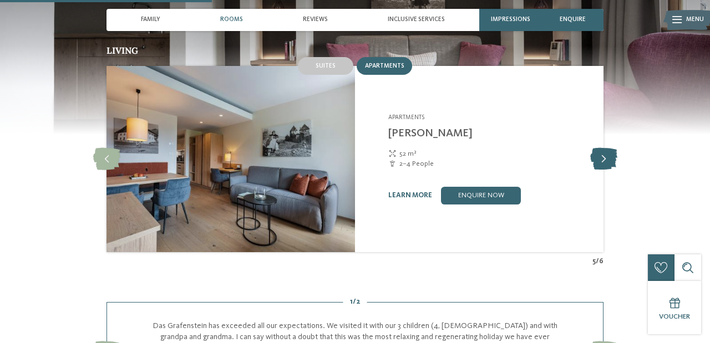
click at [600, 148] on icon at bounding box center [603, 159] width 27 height 22
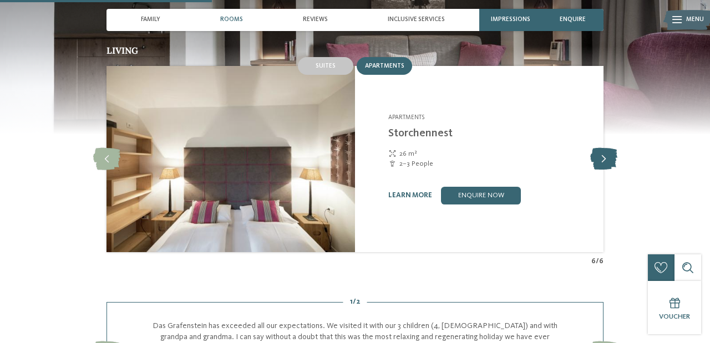
click at [600, 148] on icon at bounding box center [603, 159] width 27 height 22
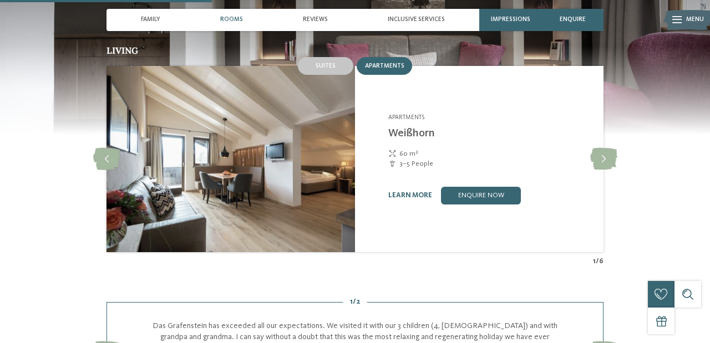
click at [324, 72] on img at bounding box center [231, 159] width 249 height 186
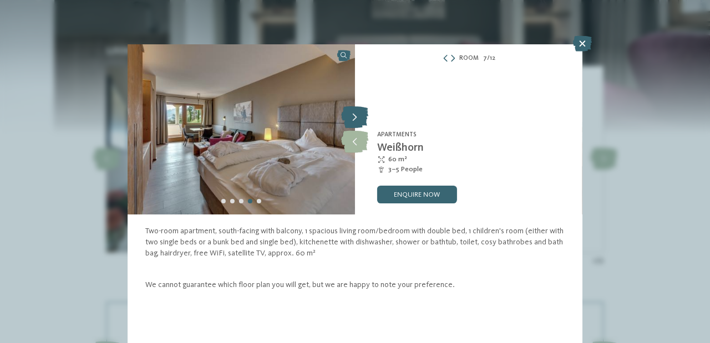
click at [356, 122] on icon at bounding box center [354, 118] width 27 height 22
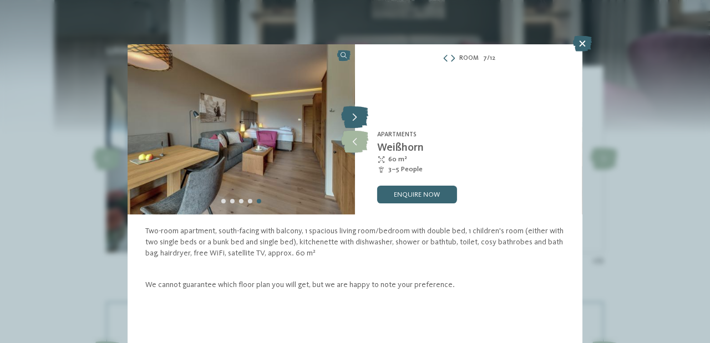
click at [356, 122] on icon at bounding box center [354, 118] width 27 height 22
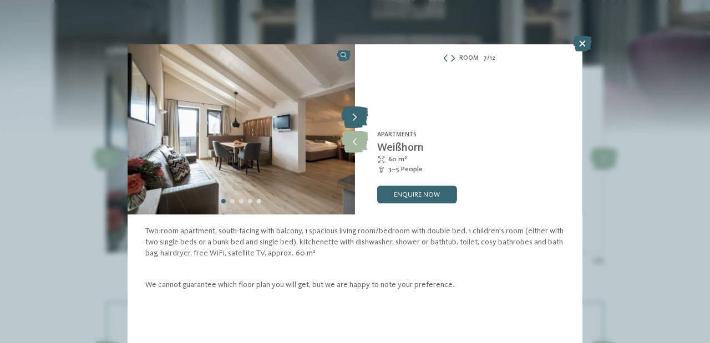
click at [356, 122] on icon at bounding box center [354, 118] width 27 height 22
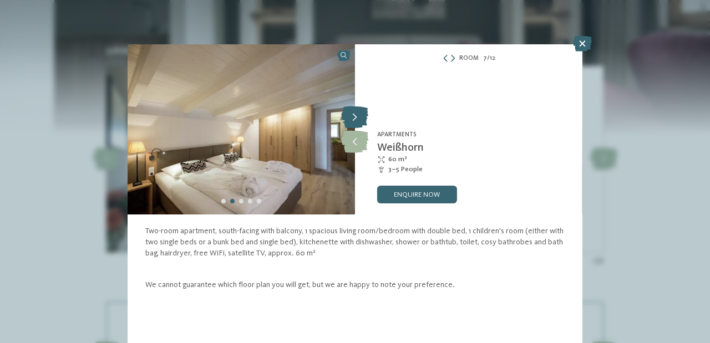
click at [356, 122] on icon at bounding box center [354, 118] width 27 height 22
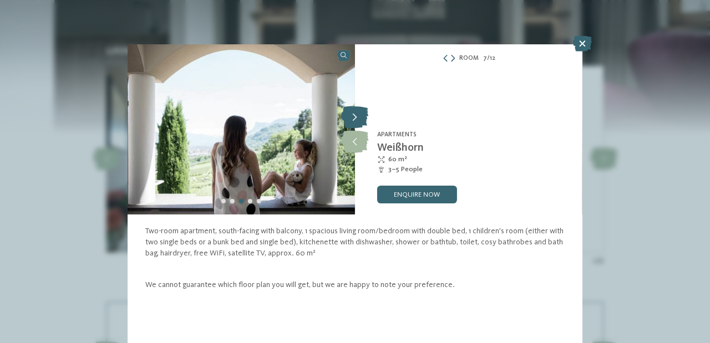
click at [356, 122] on icon at bounding box center [354, 118] width 27 height 22
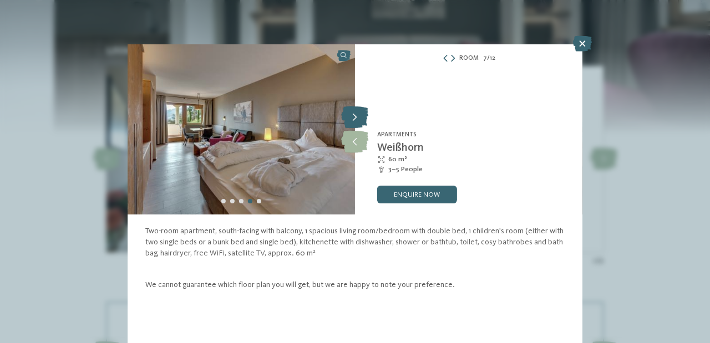
click at [356, 122] on icon at bounding box center [354, 118] width 27 height 22
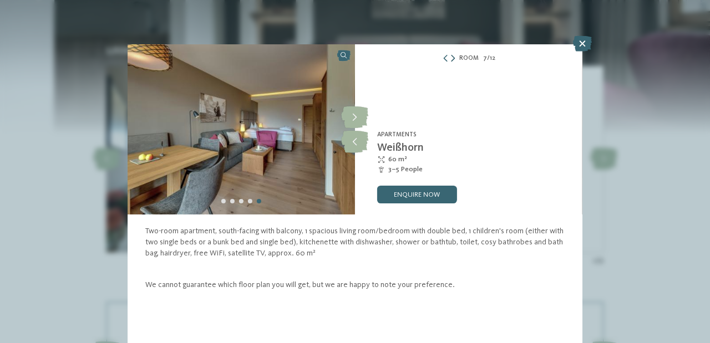
click at [455, 58] on icon at bounding box center [453, 58] width 4 height 7
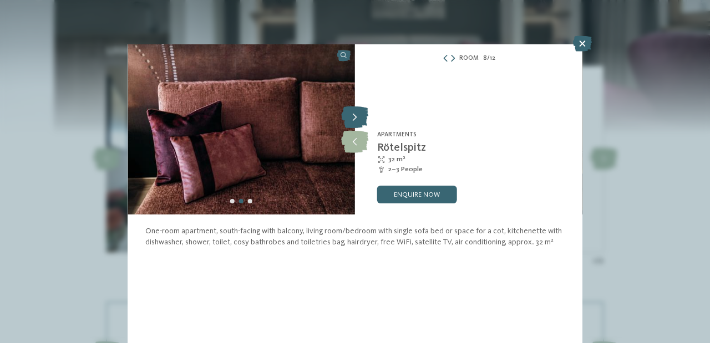
click at [358, 116] on icon at bounding box center [354, 118] width 27 height 22
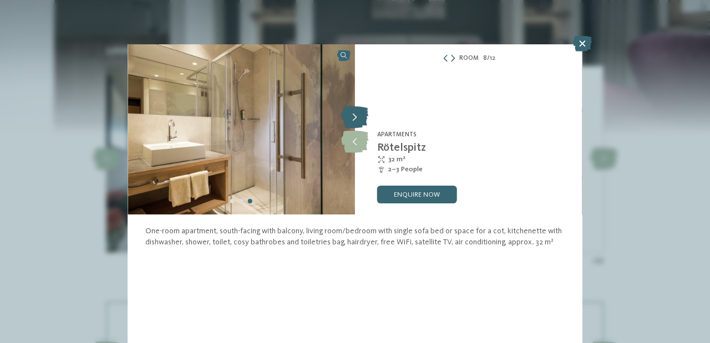
click at [358, 116] on icon at bounding box center [354, 118] width 27 height 22
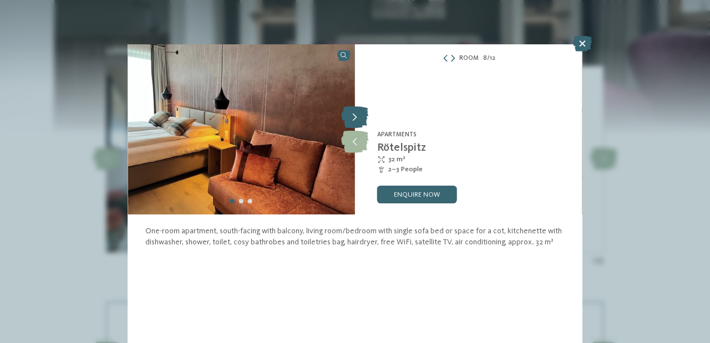
click at [358, 116] on icon at bounding box center [354, 118] width 27 height 22
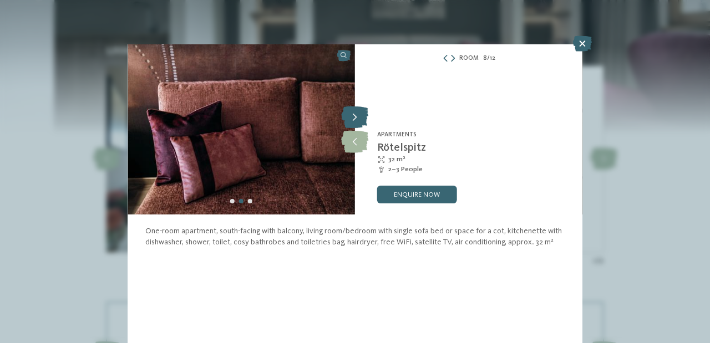
click at [358, 116] on icon at bounding box center [354, 118] width 27 height 22
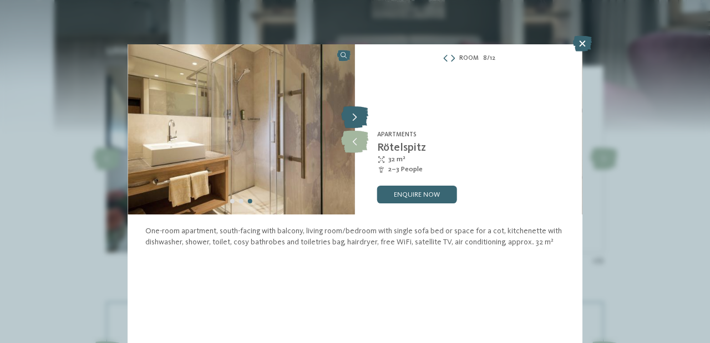
click at [358, 116] on icon at bounding box center [354, 118] width 27 height 22
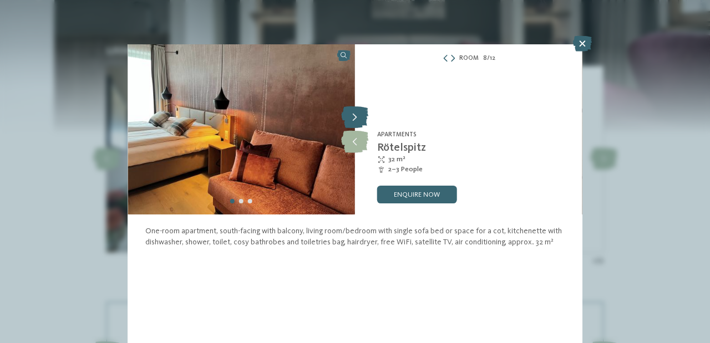
click at [358, 116] on icon at bounding box center [354, 118] width 27 height 22
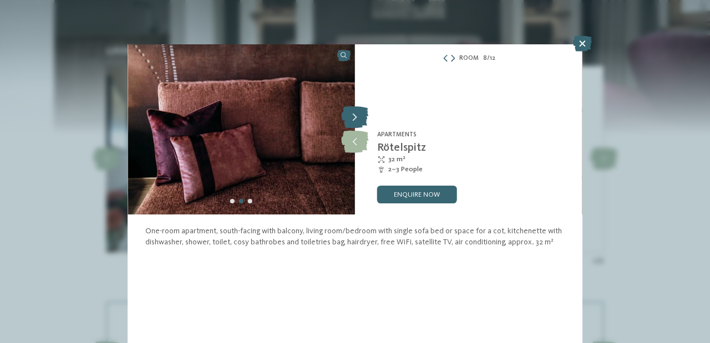
click at [358, 116] on icon at bounding box center [354, 118] width 27 height 22
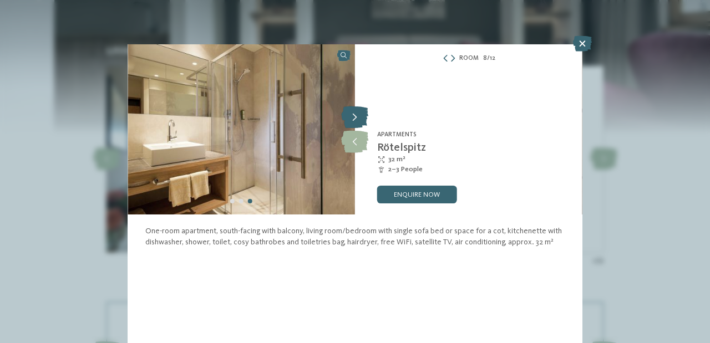
click at [358, 116] on icon at bounding box center [354, 118] width 27 height 22
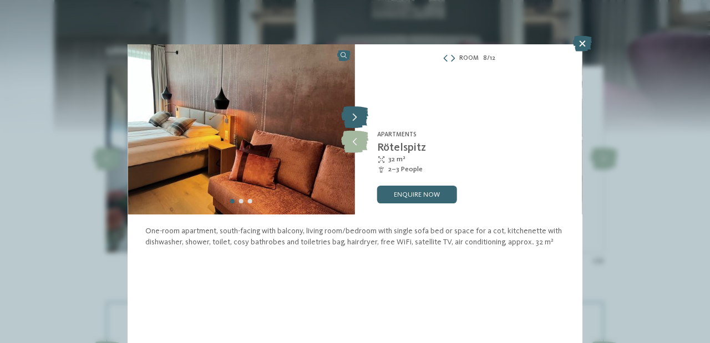
click at [357, 114] on icon at bounding box center [354, 118] width 27 height 22
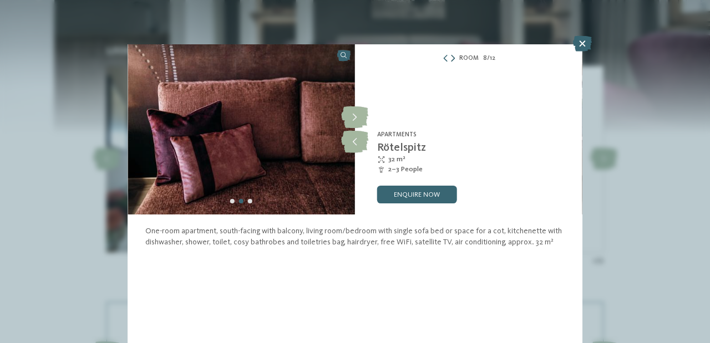
click at [452, 59] on icon at bounding box center [453, 58] width 4 height 7
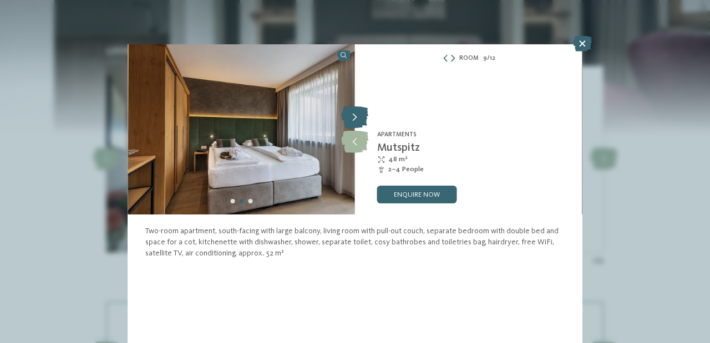
click at [359, 111] on icon at bounding box center [354, 118] width 27 height 22
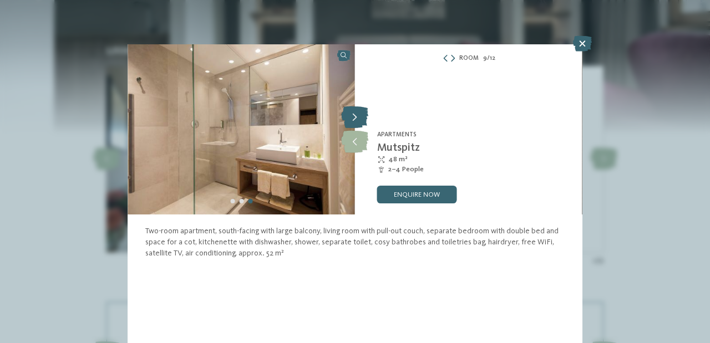
click at [359, 111] on icon at bounding box center [354, 118] width 27 height 22
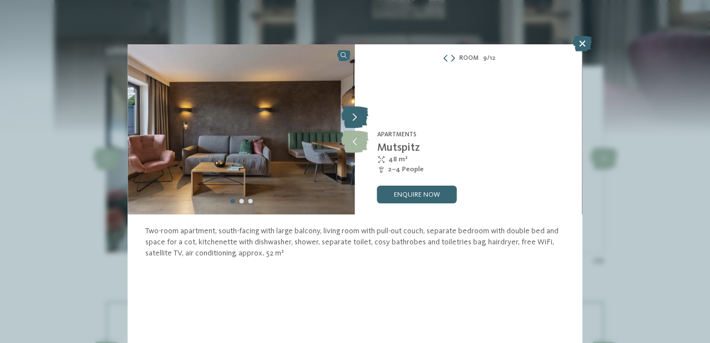
click at [359, 111] on icon at bounding box center [354, 118] width 27 height 22
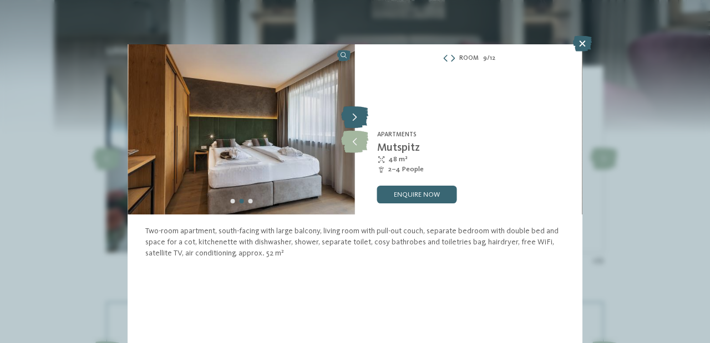
click at [359, 111] on icon at bounding box center [354, 118] width 27 height 22
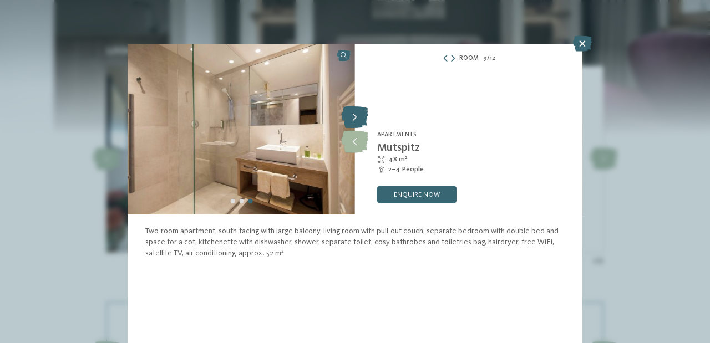
click at [359, 111] on icon at bounding box center [354, 118] width 27 height 22
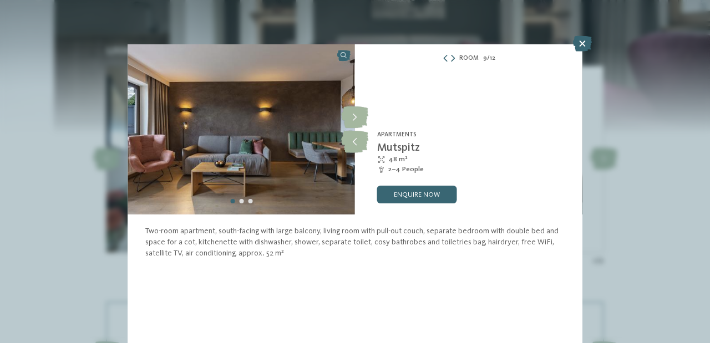
click at [454, 62] on div "Room 9 / 12" at bounding box center [468, 58] width 227 height 11
click at [454, 57] on icon at bounding box center [453, 58] width 4 height 7
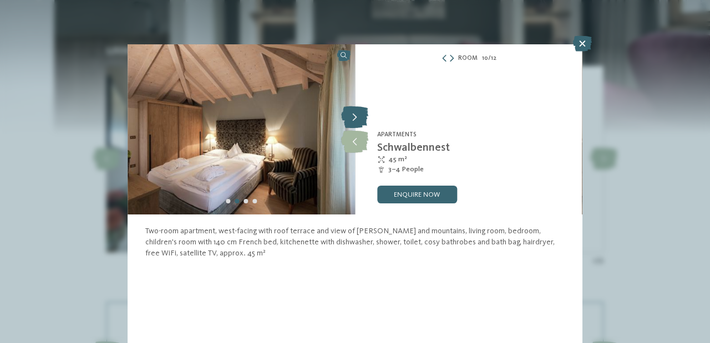
click at [360, 116] on icon at bounding box center [354, 118] width 27 height 22
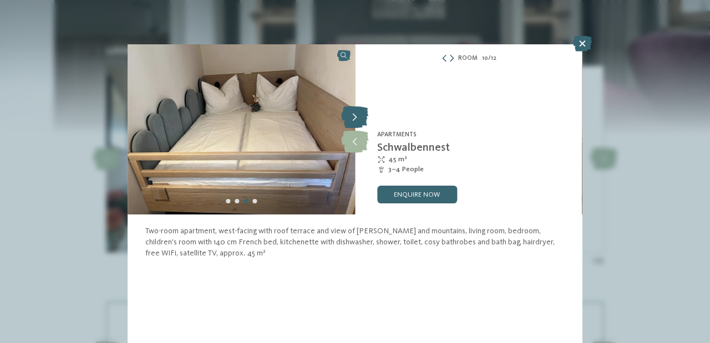
click at [360, 116] on icon at bounding box center [354, 118] width 27 height 22
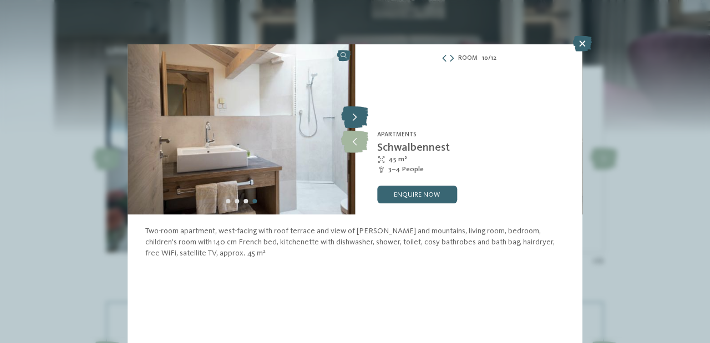
click at [360, 116] on icon at bounding box center [354, 118] width 27 height 22
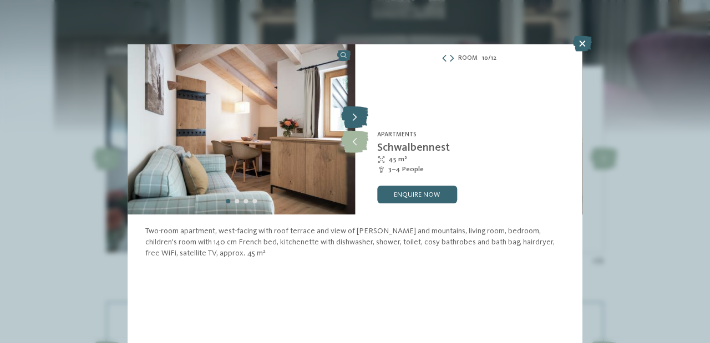
click at [360, 116] on icon at bounding box center [354, 118] width 27 height 22
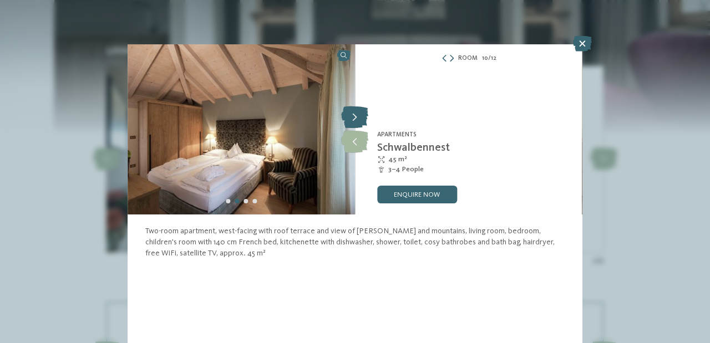
click at [360, 116] on icon at bounding box center [354, 118] width 27 height 22
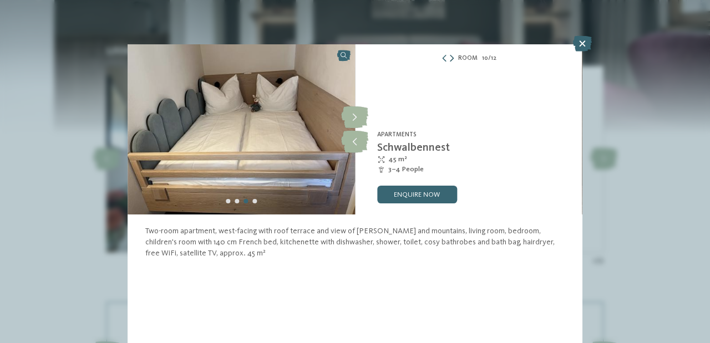
click at [453, 57] on icon at bounding box center [452, 58] width 4 height 7
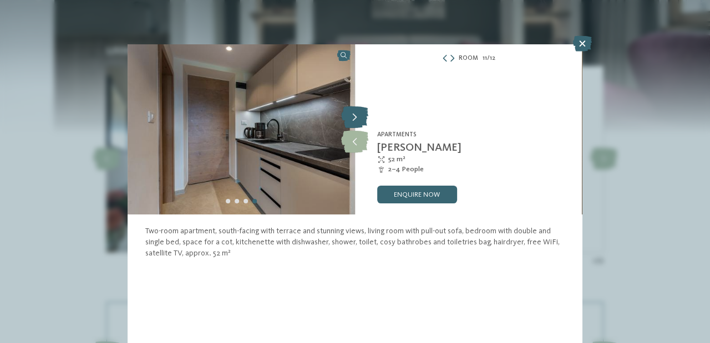
click at [359, 115] on icon at bounding box center [354, 118] width 27 height 22
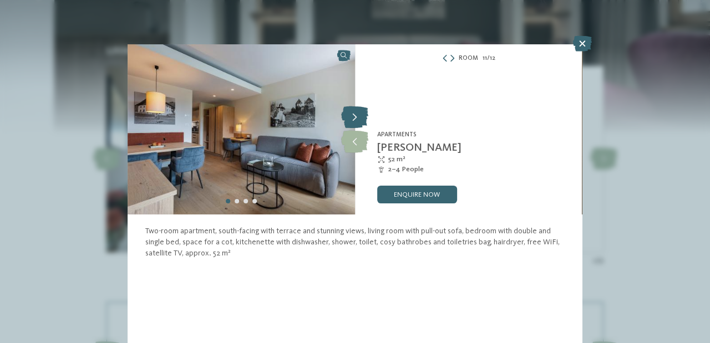
click at [359, 115] on icon at bounding box center [354, 118] width 27 height 22
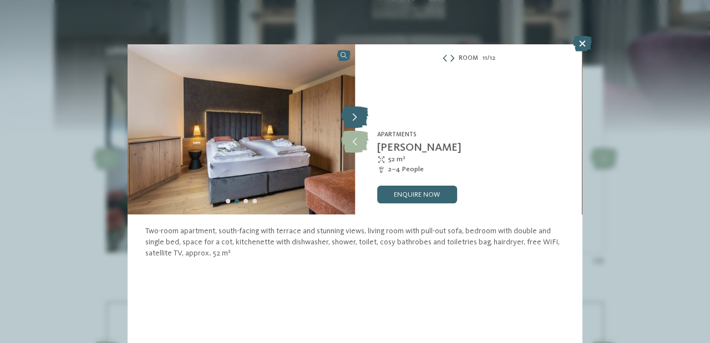
click at [359, 115] on icon at bounding box center [354, 118] width 27 height 22
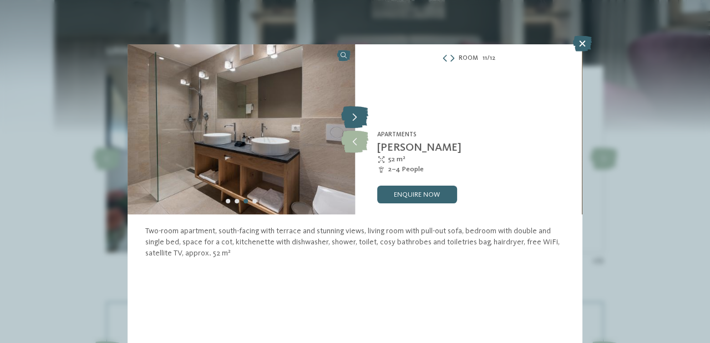
click at [359, 115] on icon at bounding box center [354, 118] width 27 height 22
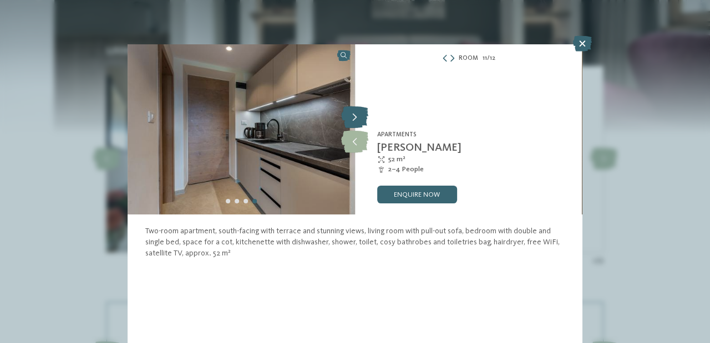
click at [359, 115] on icon at bounding box center [354, 118] width 27 height 22
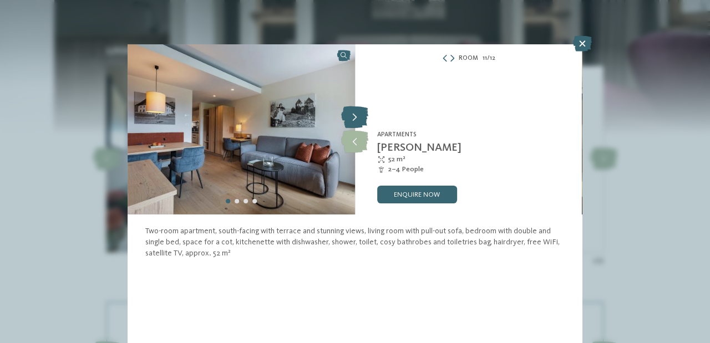
click at [359, 115] on icon at bounding box center [354, 118] width 27 height 22
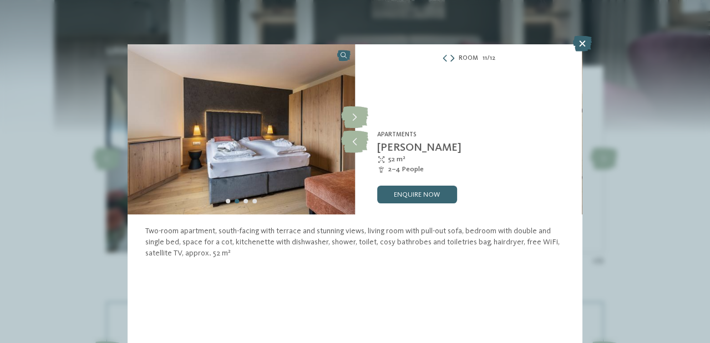
click at [451, 56] on icon at bounding box center [452, 58] width 4 height 7
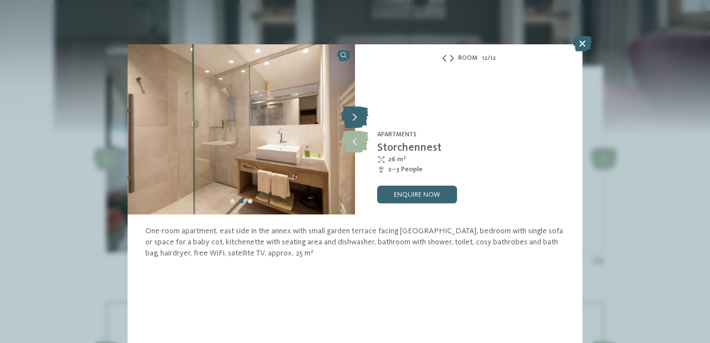
click at [353, 110] on icon at bounding box center [354, 118] width 27 height 22
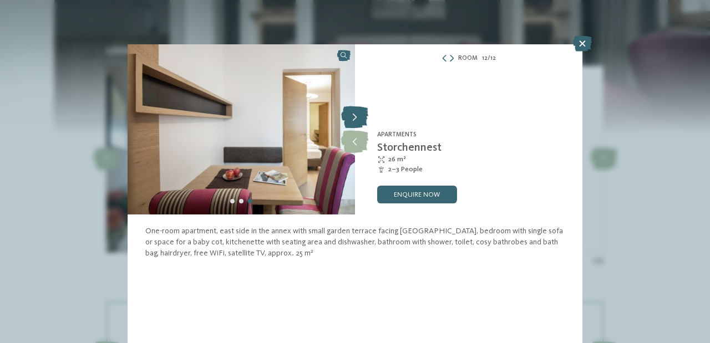
click at [353, 110] on icon at bounding box center [354, 118] width 27 height 22
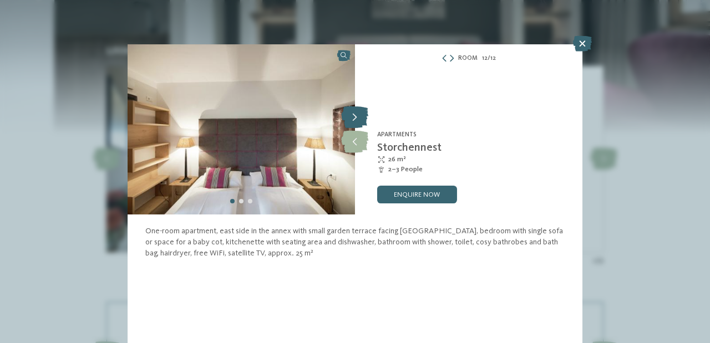
click at [353, 110] on icon at bounding box center [354, 118] width 27 height 22
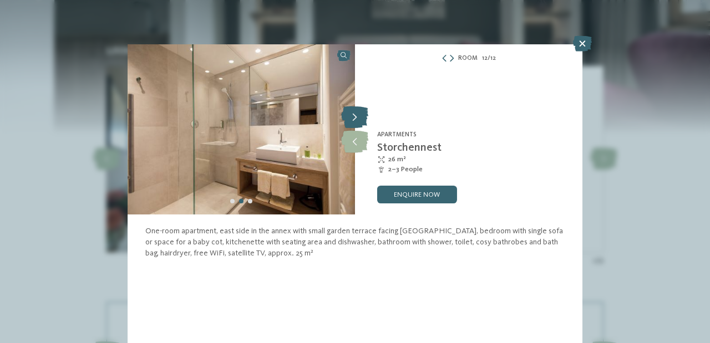
click at [353, 110] on icon at bounding box center [354, 118] width 27 height 22
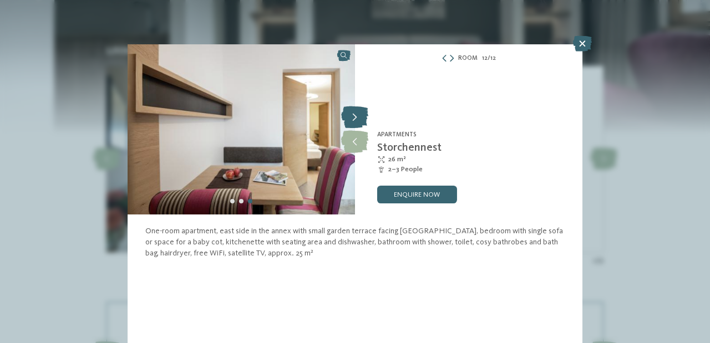
click at [353, 110] on icon at bounding box center [354, 118] width 27 height 22
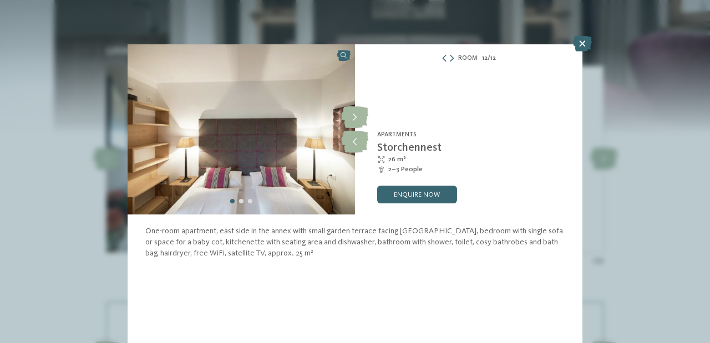
click at [374, 23] on div "Room 12 / 12 slide 12 of 12 3 3" at bounding box center [355, 171] width 710 height 343
